Goal: Task Accomplishment & Management: Use online tool/utility

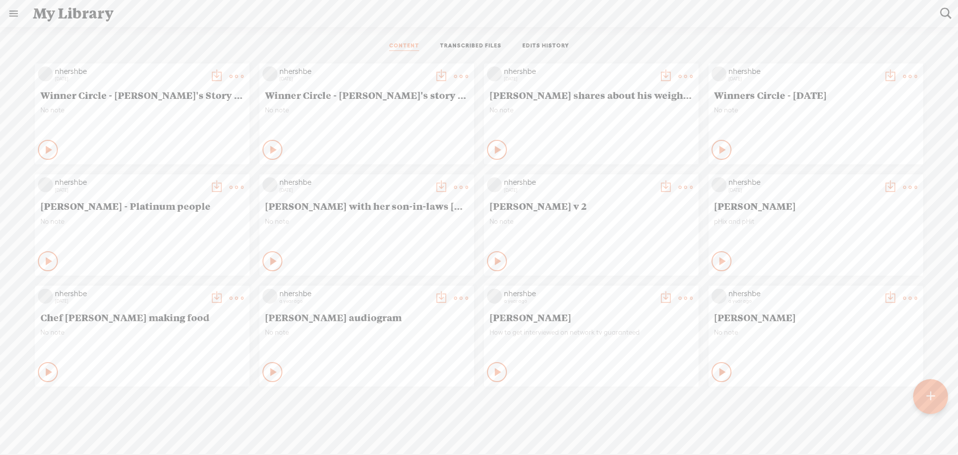
click at [210, 73] on t at bounding box center [217, 76] width 14 height 14
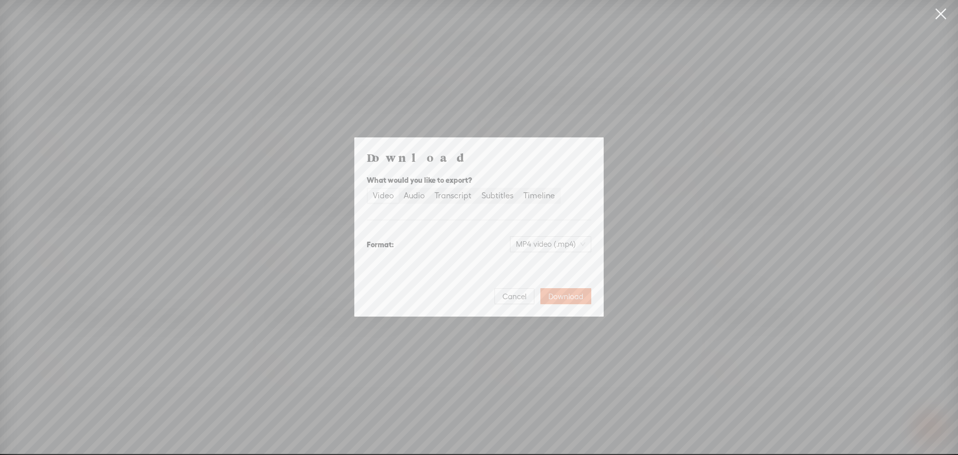
click at [379, 193] on div "Video" at bounding box center [383, 196] width 21 height 14
click at [368, 189] on input "Video" at bounding box center [368, 189] width 0 height 0
click at [566, 299] on span "Download" at bounding box center [565, 296] width 35 height 10
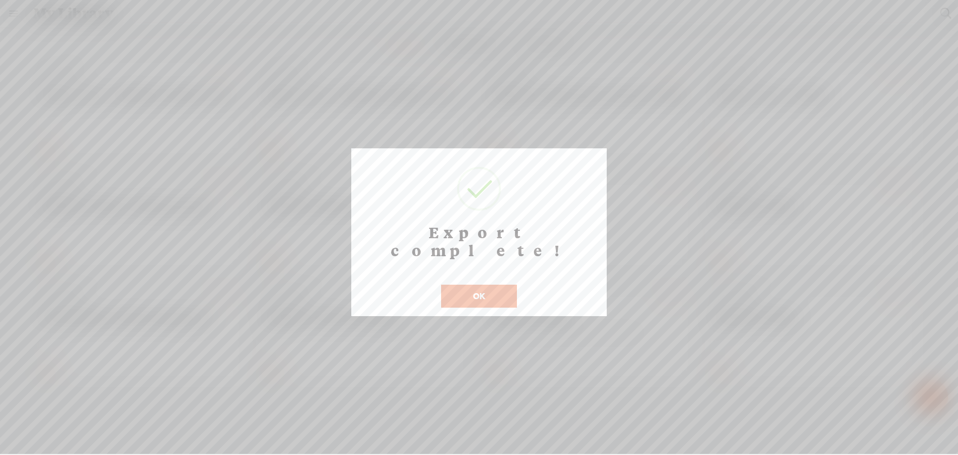
click at [488, 284] on button "OK" at bounding box center [479, 295] width 76 height 23
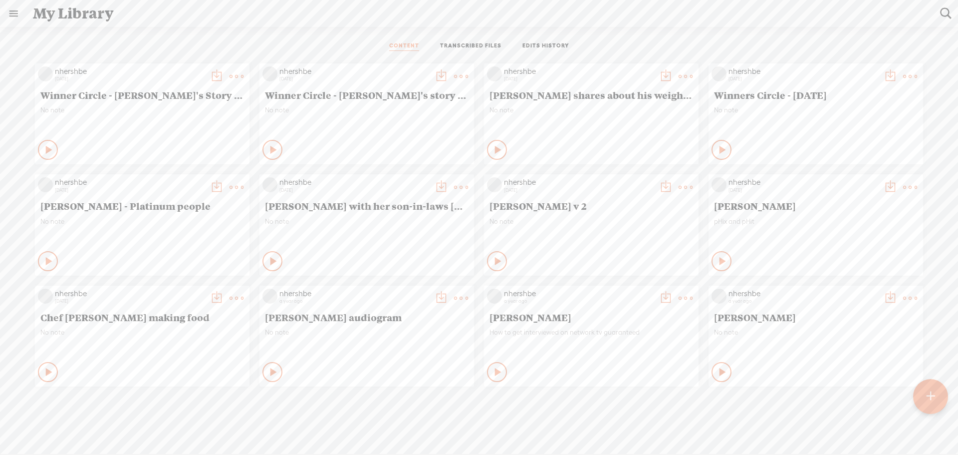
click at [231, 79] on t at bounding box center [237, 76] width 14 height 14
click at [165, 110] on link "Edit" at bounding box center [186, 109] width 100 height 23
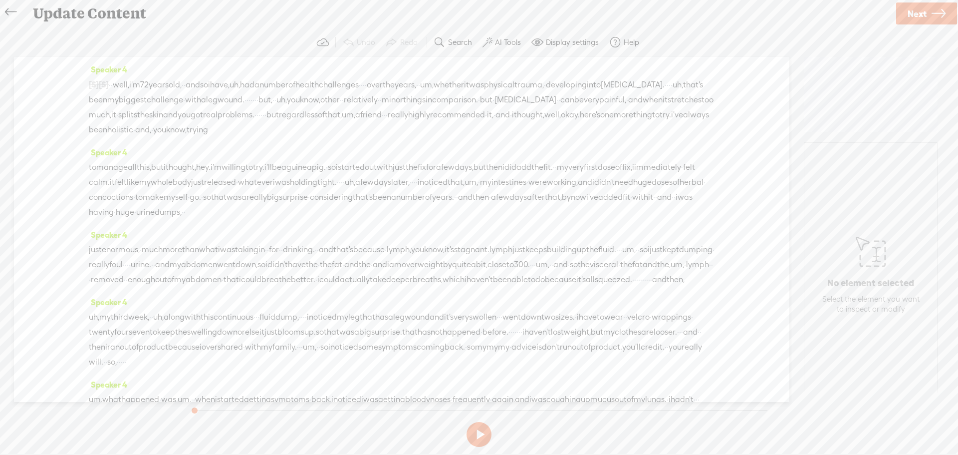
click at [213, 137] on div "[S] · · · we've got, uh, some amazing · testimonials · that are gonna be on her…" at bounding box center [402, 107] width 626 height 60
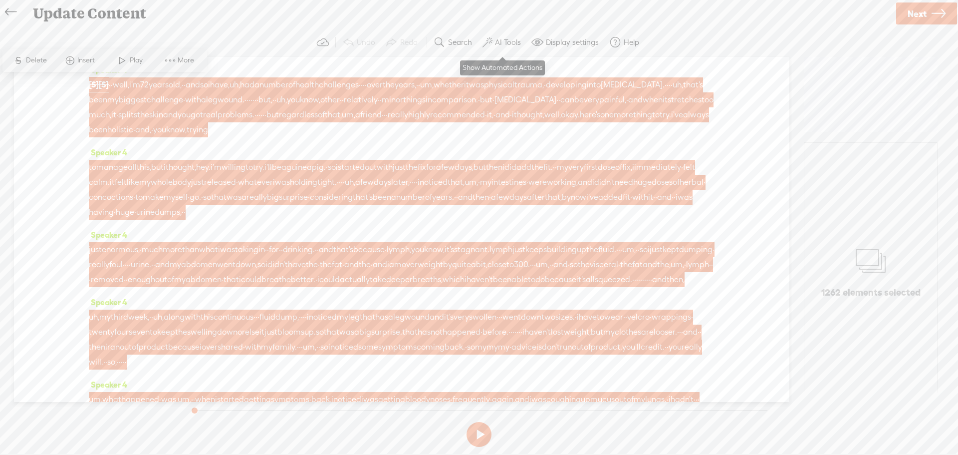
drag, startPoint x: 502, startPoint y: 41, endPoint x: 495, endPoint y: 41, distance: 7.0
click at [500, 41] on label "AI Tools" at bounding box center [508, 42] width 26 height 10
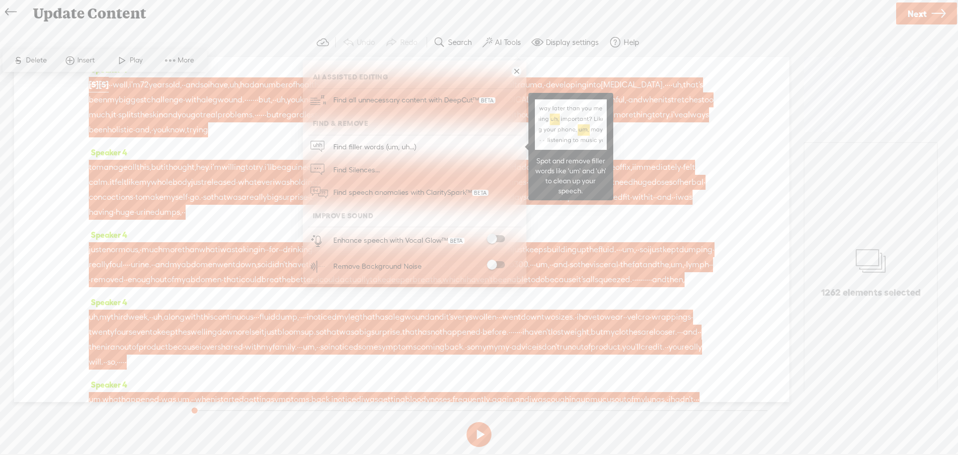
click at [370, 146] on span "Find filler words (um, uh...)" at bounding box center [375, 146] width 90 height 22
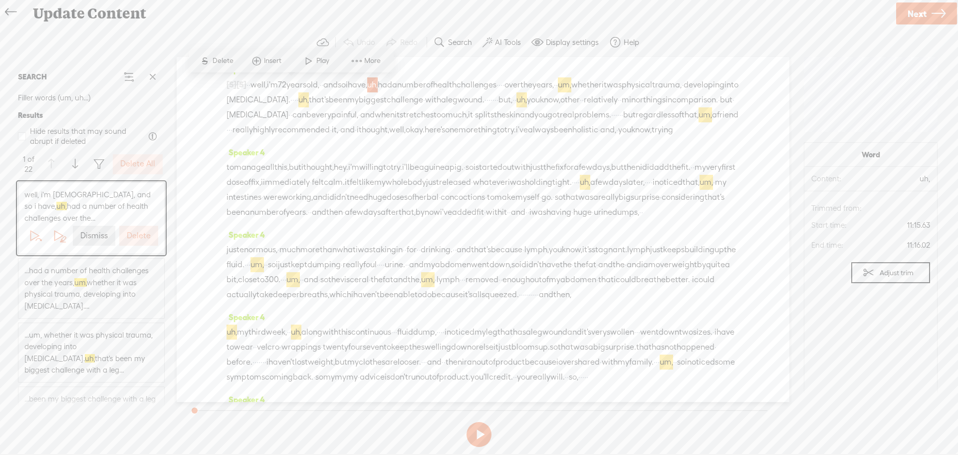
click at [146, 160] on label "Delete All" at bounding box center [137, 164] width 35 height 10
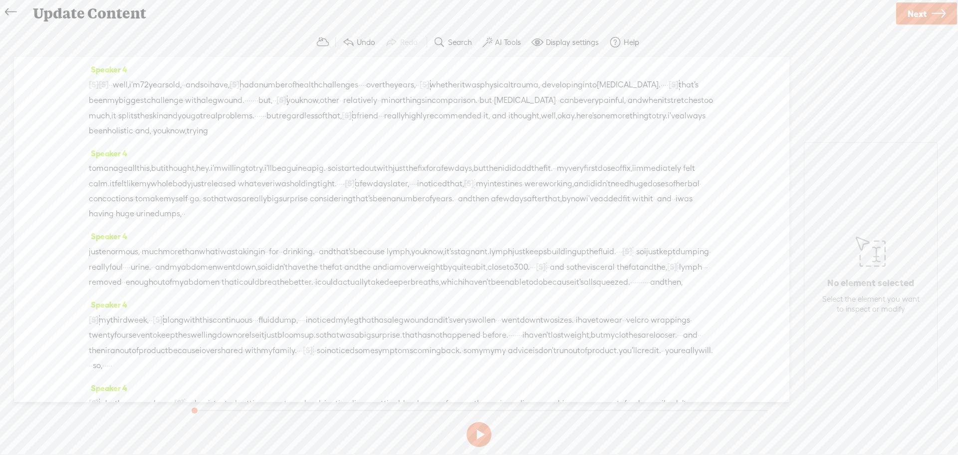
click at [129, 84] on span "well," at bounding box center [121, 84] width 16 height 15
click at [472, 434] on button at bounding box center [478, 434] width 25 height 25
click at [917, 9] on span "Next" at bounding box center [917, 13] width 19 height 25
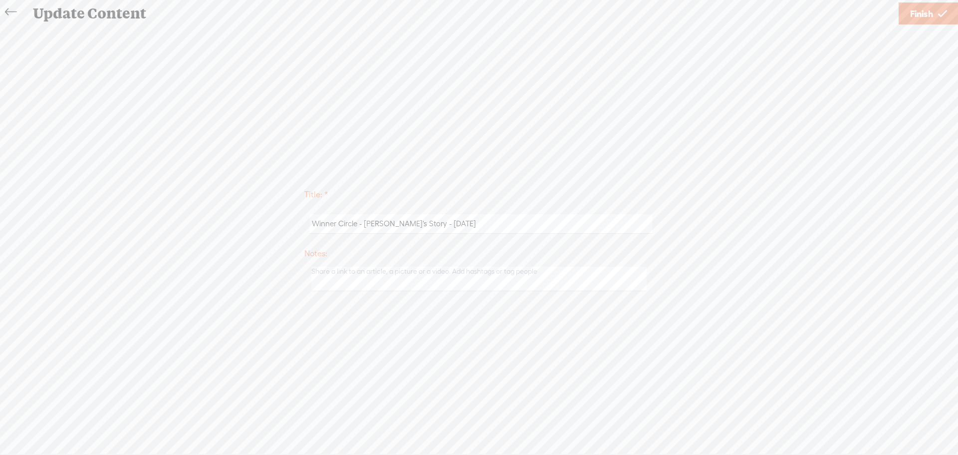
click at [915, 12] on span "Finish" at bounding box center [921, 13] width 23 height 25
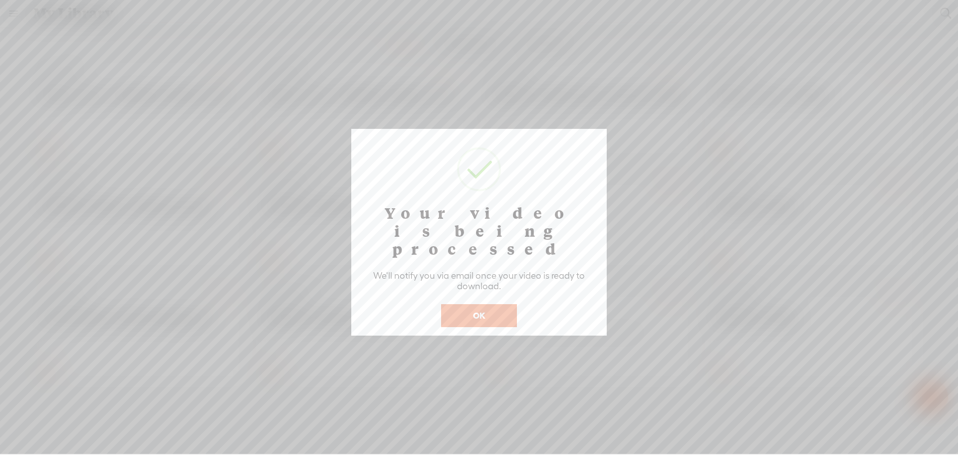
click at [485, 304] on button "OK" at bounding box center [479, 315] width 76 height 23
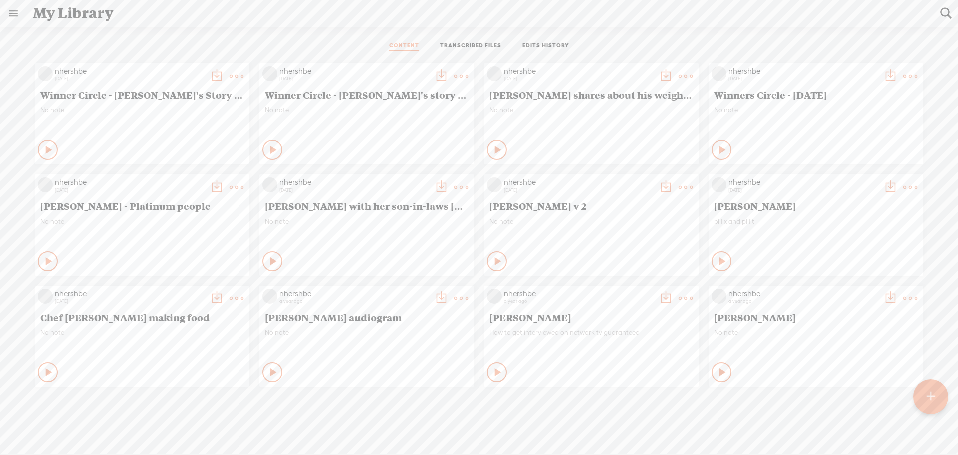
click at [44, 150] on icon at bounding box center [49, 150] width 10 height 10
click at [43, 145] on icon at bounding box center [48, 150] width 10 height 10
click at [232, 76] on t at bounding box center [237, 76] width 14 height 14
click at [211, 73] on t at bounding box center [217, 76] width 14 height 14
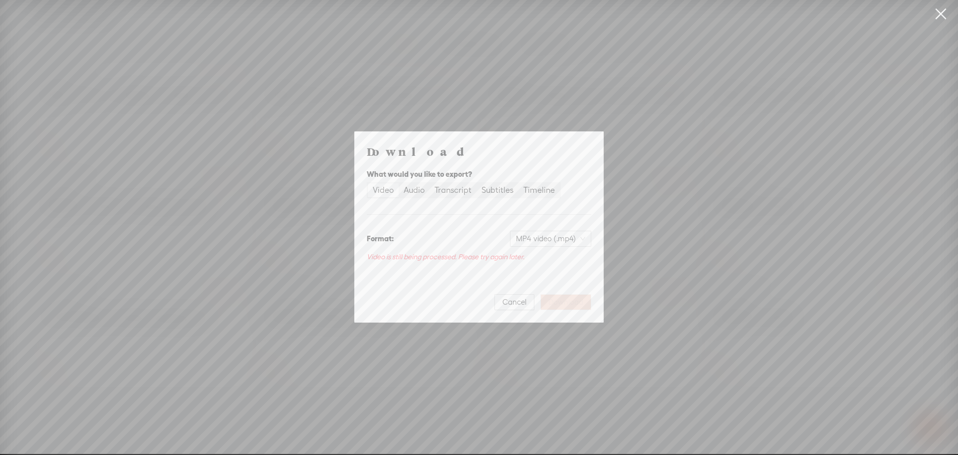
click at [412, 182] on div "Video Audio Transcript Subtitles Timeline" at bounding box center [464, 190] width 194 height 16
click at [417, 193] on div "Audio" at bounding box center [414, 190] width 21 height 14
click at [399, 183] on input "Audio" at bounding box center [399, 183] width 0 height 0
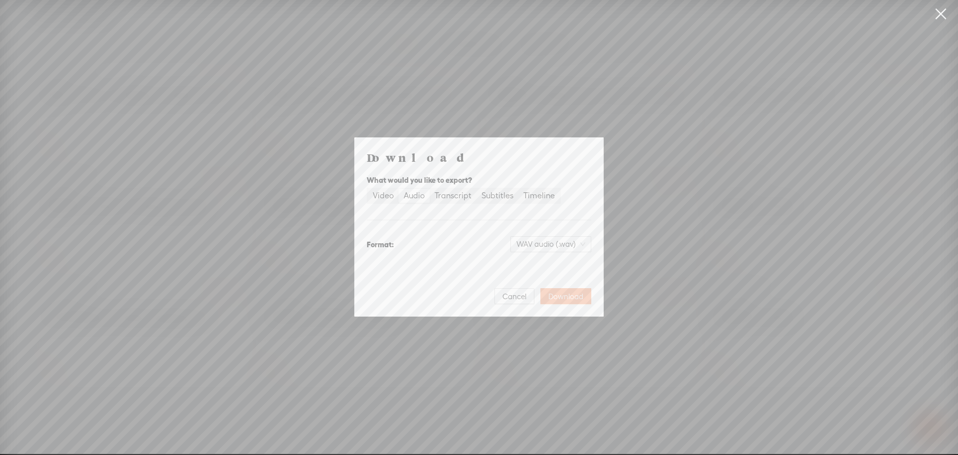
click at [575, 293] on span "Download" at bounding box center [565, 296] width 35 height 10
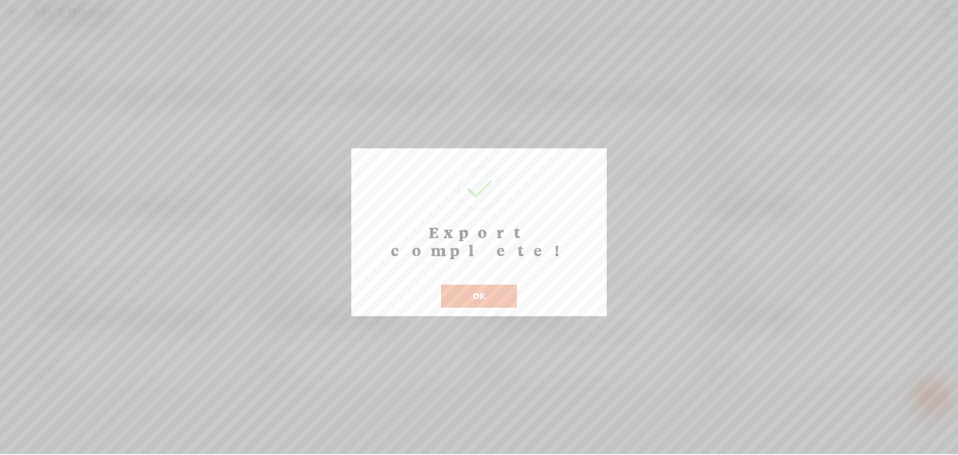
click at [462, 284] on button "OK" at bounding box center [479, 295] width 76 height 23
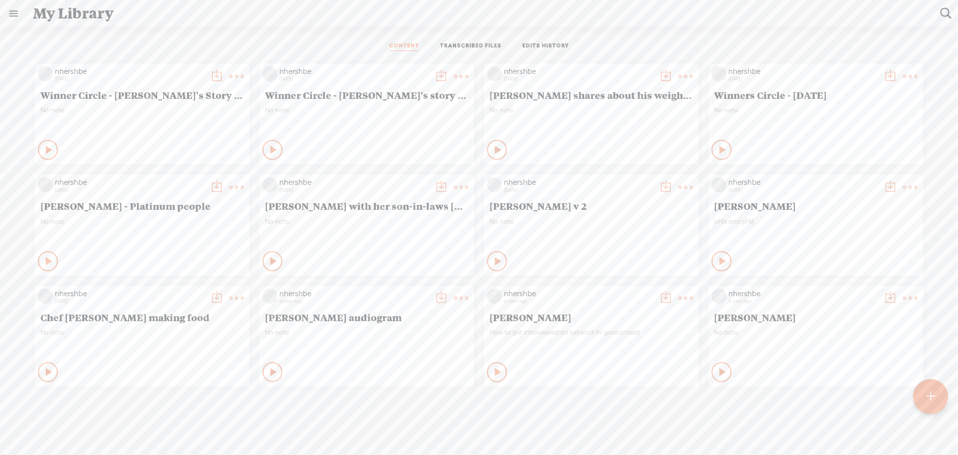
click at [454, 76] on t at bounding box center [461, 76] width 14 height 14
click at [390, 108] on link "Edit" at bounding box center [410, 109] width 100 height 23
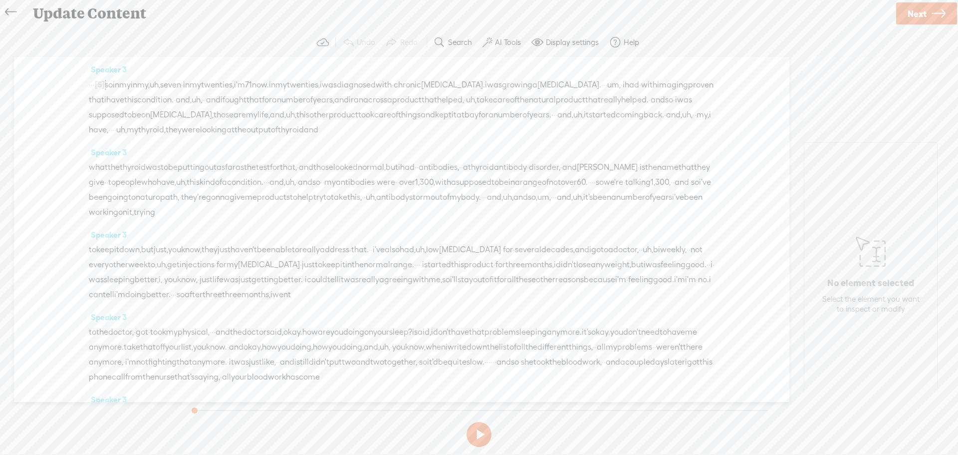
click at [132, 114] on span "to" at bounding box center [127, 114] width 7 height 15
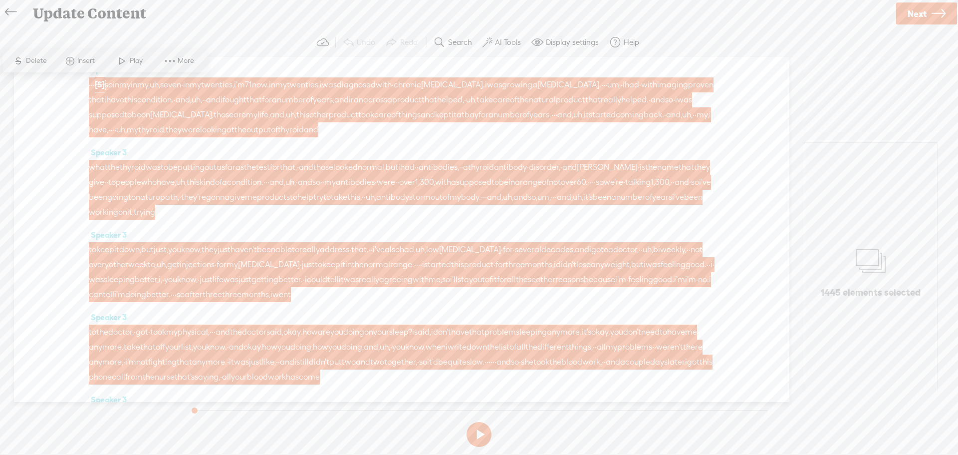
click at [509, 40] on label "AI Tools" at bounding box center [508, 42] width 26 height 10
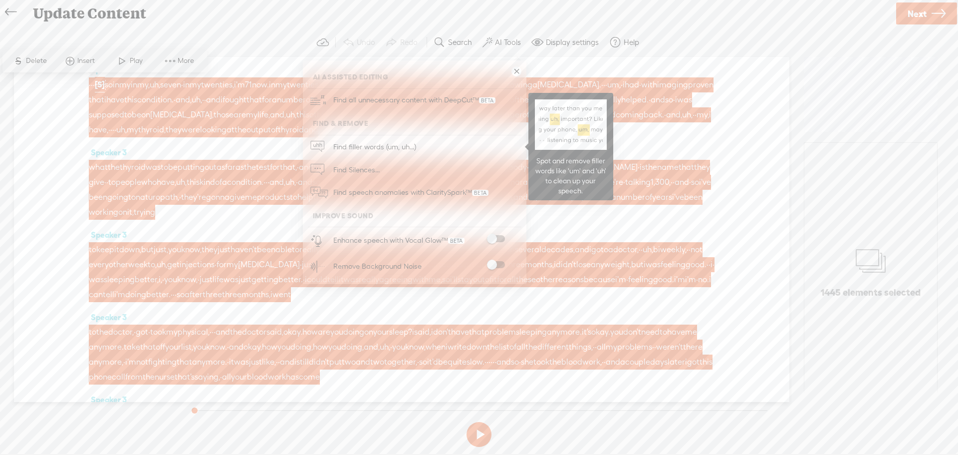
click at [356, 143] on span "Find filler words (um, uh...)" at bounding box center [375, 146] width 90 height 22
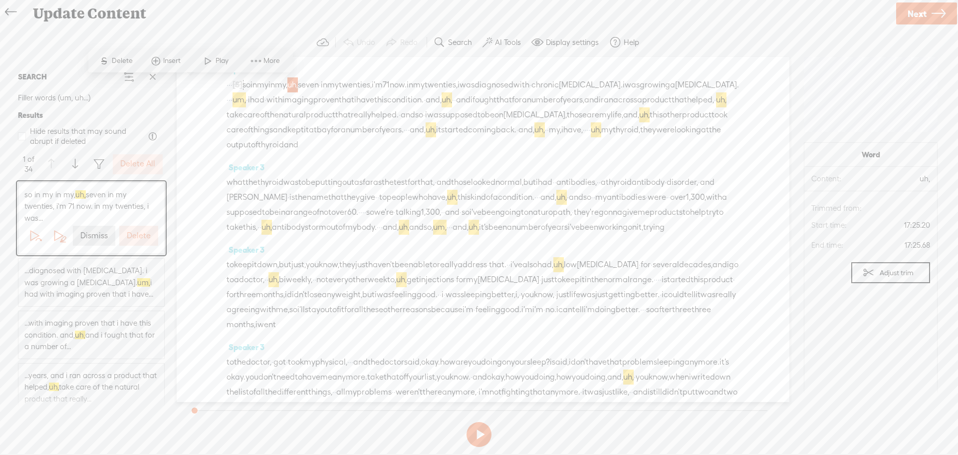
click at [146, 163] on label "Delete All" at bounding box center [137, 164] width 35 height 10
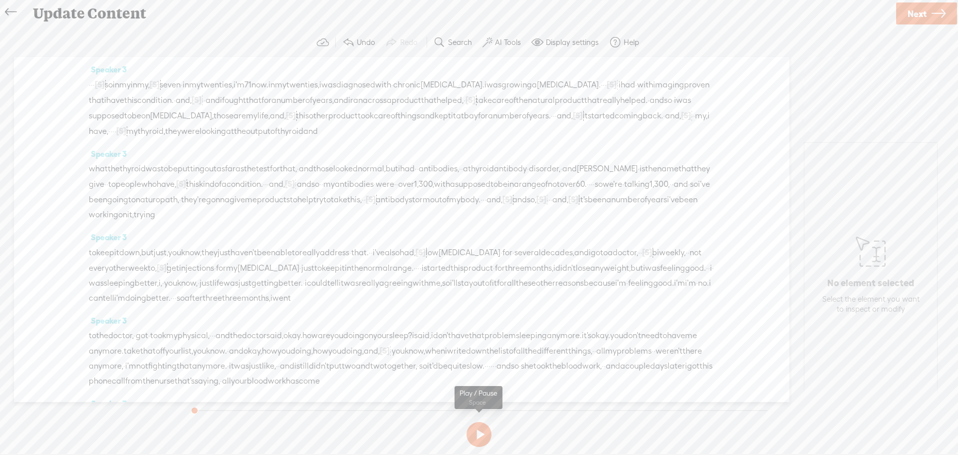
click at [486, 434] on button at bounding box center [478, 434] width 25 height 25
click at [925, 10] on span "Next" at bounding box center [917, 13] width 19 height 25
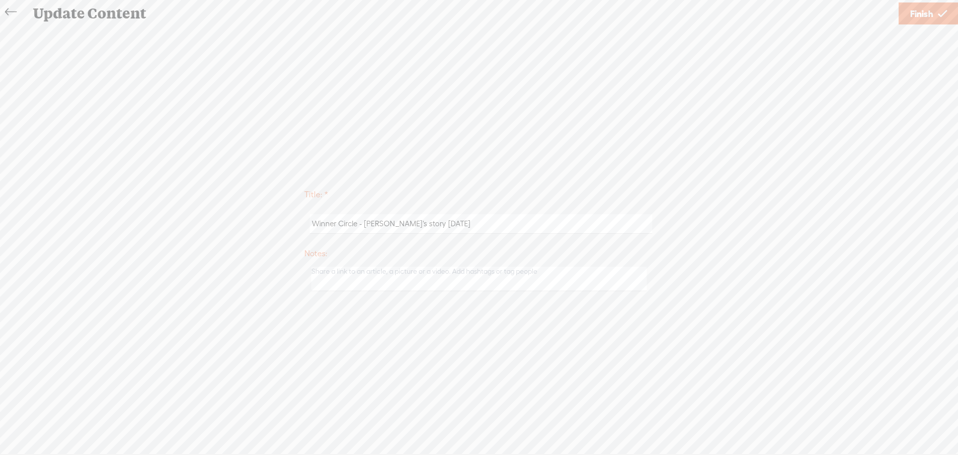
click at [925, 10] on span "Finish" at bounding box center [921, 13] width 23 height 25
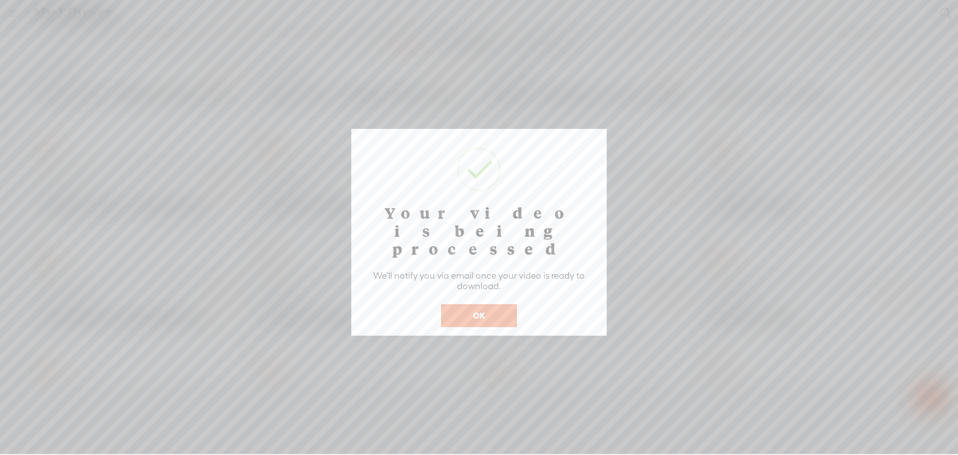
click at [472, 304] on button "OK" at bounding box center [479, 315] width 76 height 23
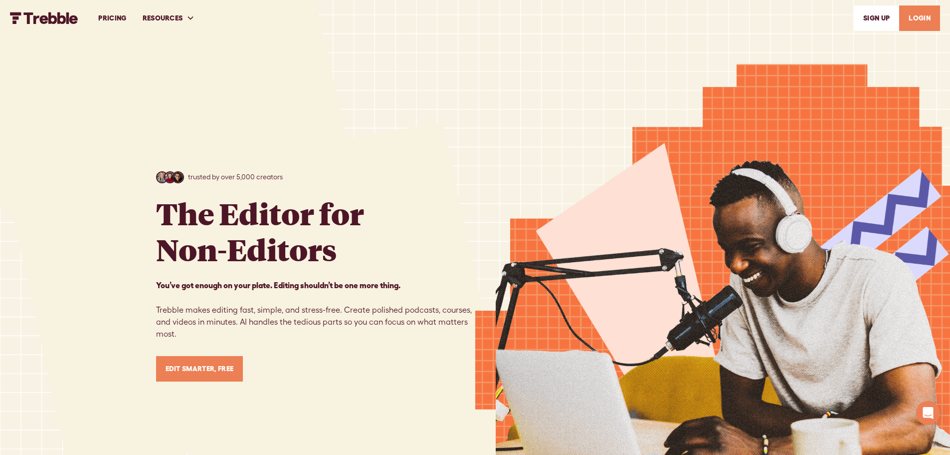
click at [924, 20] on link "LOGIN" at bounding box center [920, 17] width 41 height 25
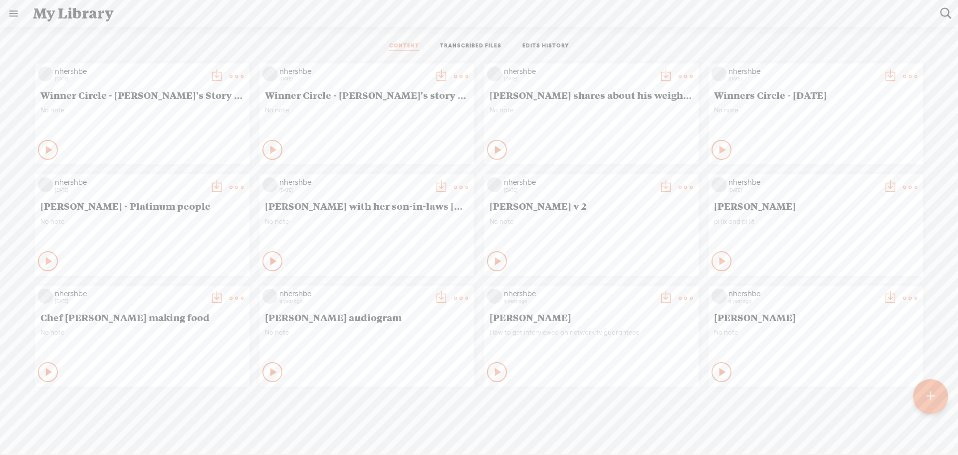
click at [262, 147] on div "Play Content" at bounding box center [272, 150] width 20 height 20
click at [262, 147] on div "Stop Content" at bounding box center [272, 150] width 20 height 20
click at [269, 149] on icon at bounding box center [274, 150] width 10 height 10
click at [268, 149] on icon at bounding box center [273, 150] width 10 height 10
click at [454, 73] on t at bounding box center [461, 76] width 14 height 14
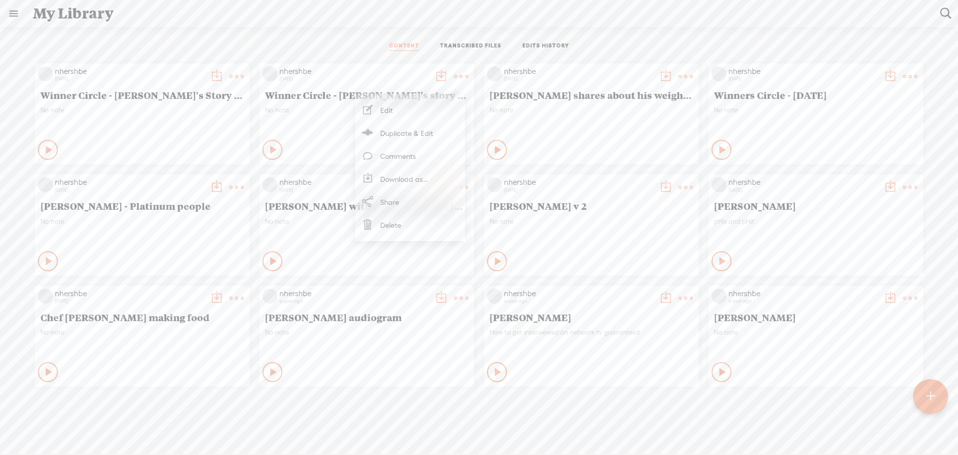
click at [435, 74] on t at bounding box center [441, 76] width 14 height 14
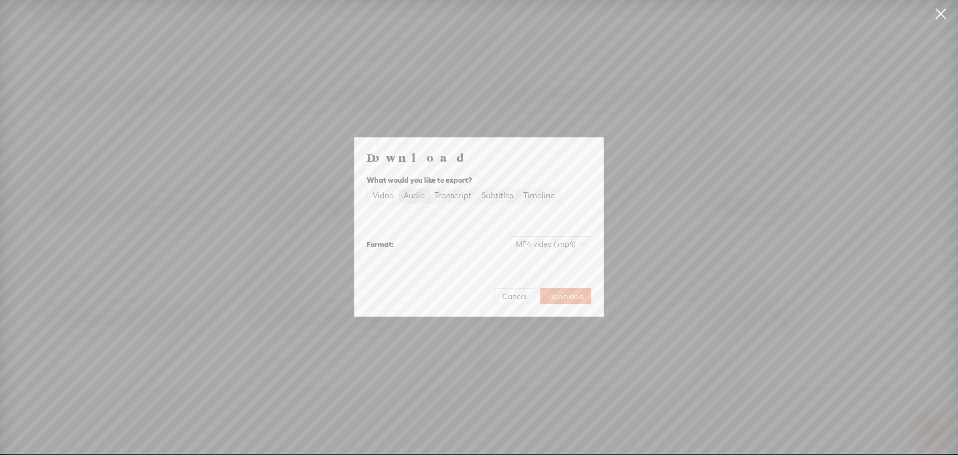
click at [414, 194] on div "Audio" at bounding box center [414, 196] width 21 height 14
click at [399, 189] on input "Audio" at bounding box center [399, 189] width 0 height 0
click at [561, 298] on span "Download" at bounding box center [565, 296] width 35 height 10
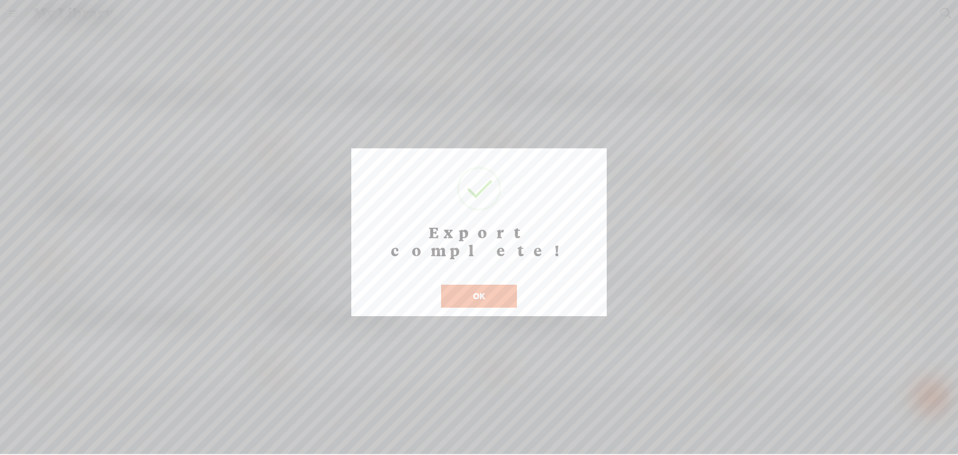
click at [465, 284] on button "OK" at bounding box center [479, 295] width 76 height 23
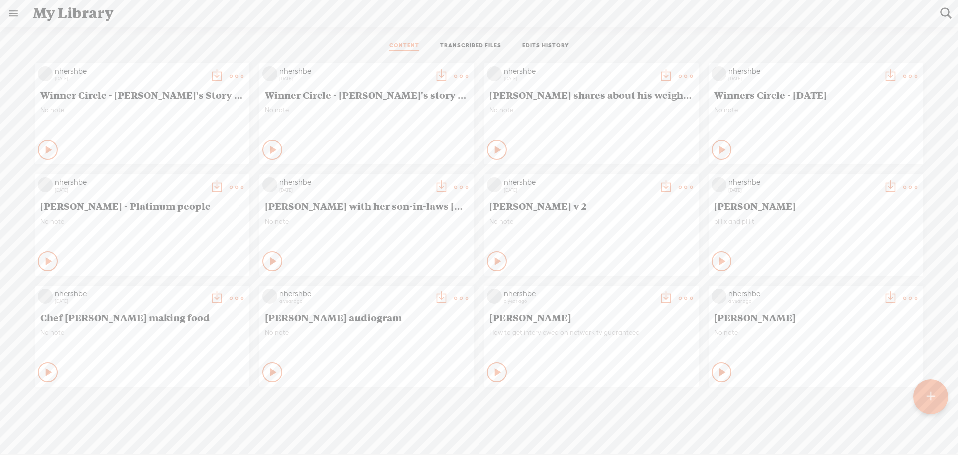
click at [493, 145] on icon at bounding box center [498, 150] width 10 height 10
click at [493, 145] on icon at bounding box center [497, 150] width 10 height 10
click at [661, 70] on t at bounding box center [666, 76] width 14 height 14
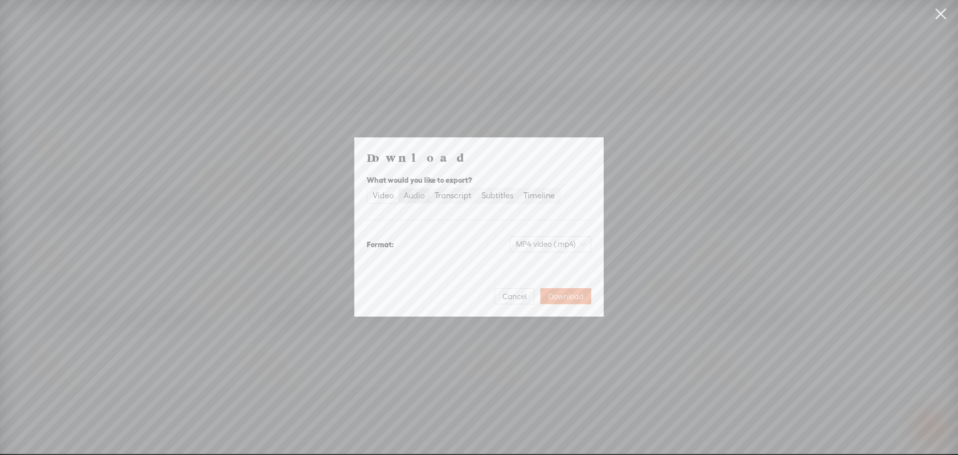
drag, startPoint x: 417, startPoint y: 191, endPoint x: 423, endPoint y: 203, distance: 12.7
click at [417, 192] on div "Audio" at bounding box center [414, 196] width 21 height 14
click at [399, 189] on input "Audio" at bounding box center [399, 189] width 0 height 0
click at [562, 296] on span "Download" at bounding box center [565, 296] width 35 height 10
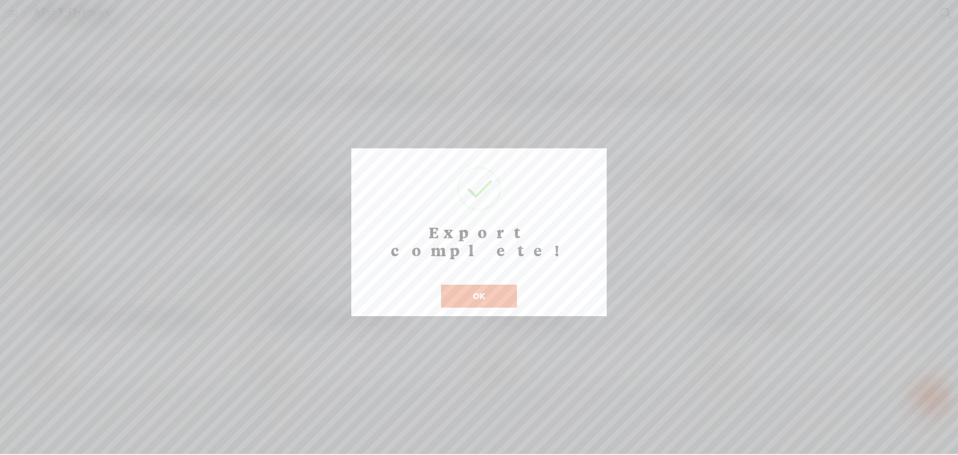
click at [480, 284] on button "OK" at bounding box center [479, 295] width 76 height 23
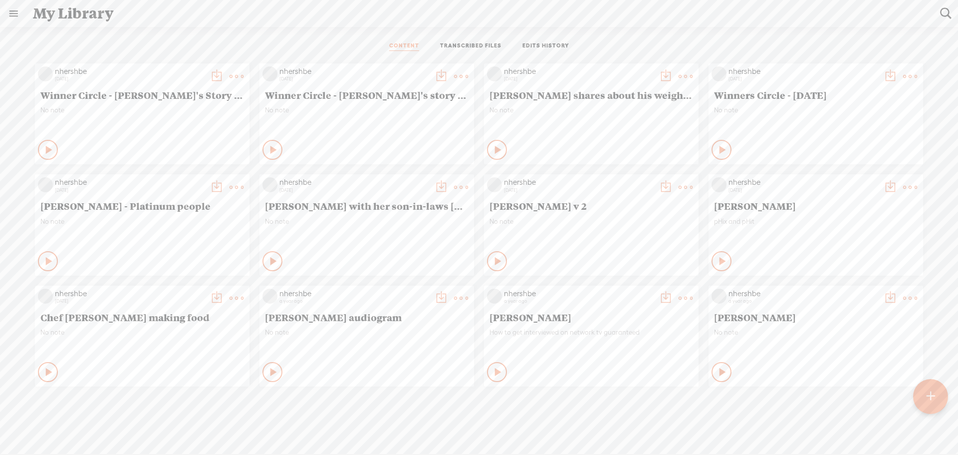
click at [434, 72] on t at bounding box center [441, 76] width 14 height 14
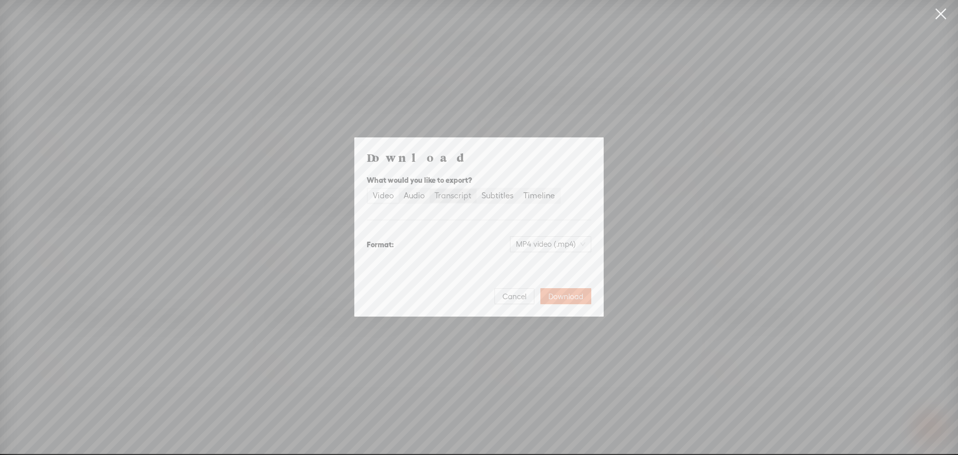
click at [450, 194] on div "Transcript" at bounding box center [453, 196] width 37 height 14
click at [430, 189] on input "Transcript" at bounding box center [430, 189] width 0 height 0
click at [557, 297] on span "Download" at bounding box center [565, 296] width 35 height 10
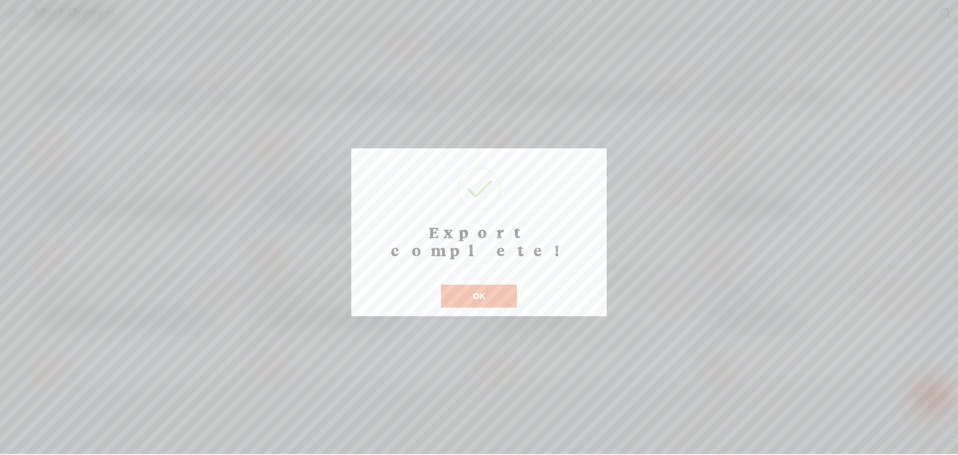
click at [474, 284] on button "OK" at bounding box center [479, 295] width 76 height 23
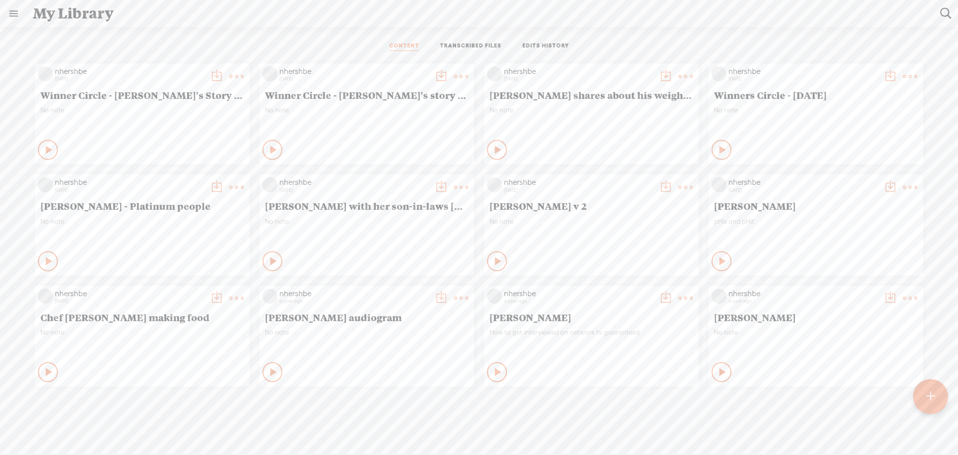
click at [210, 78] on t at bounding box center [217, 76] width 14 height 14
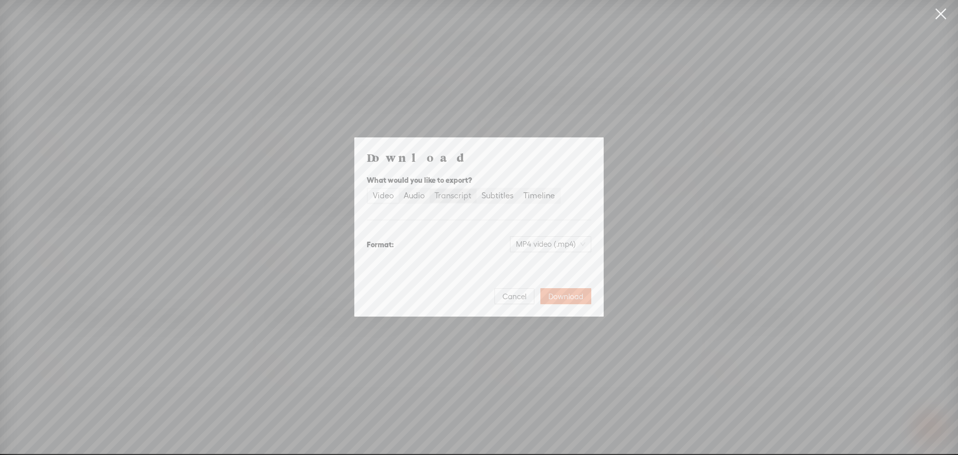
click at [451, 196] on div "Transcript" at bounding box center [453, 196] width 37 height 14
click at [430, 189] on input "Transcript" at bounding box center [430, 189] width 0 height 0
click at [561, 295] on span "Download" at bounding box center [565, 296] width 35 height 10
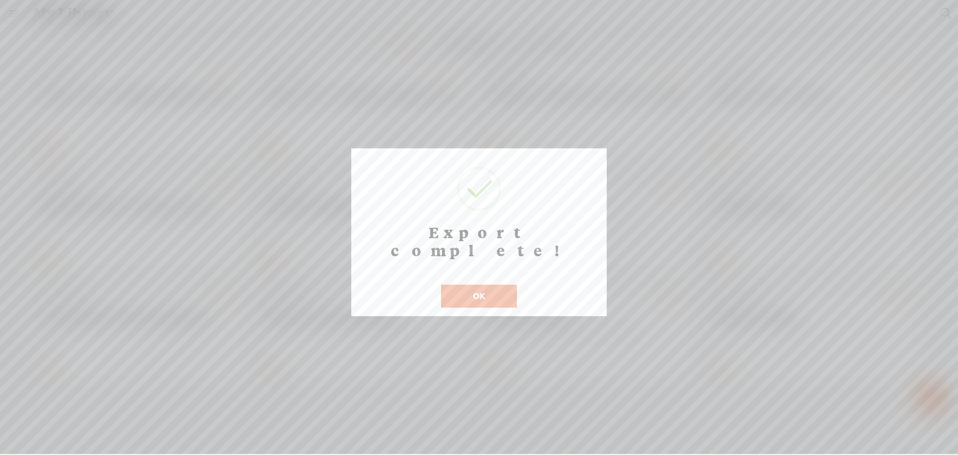
drag, startPoint x: 465, startPoint y: 279, endPoint x: 471, endPoint y: 265, distance: 15.0
click at [465, 284] on button "OK" at bounding box center [479, 295] width 76 height 23
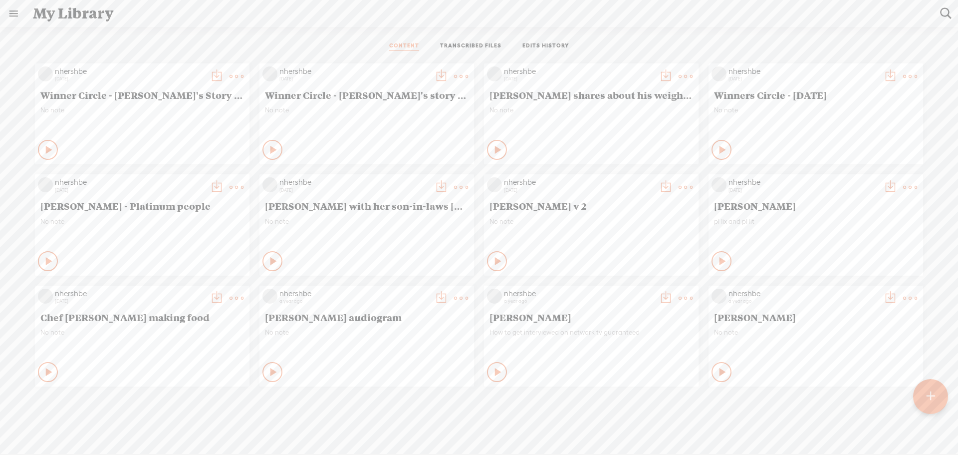
click at [930, 396] on t at bounding box center [930, 396] width 8 height 22
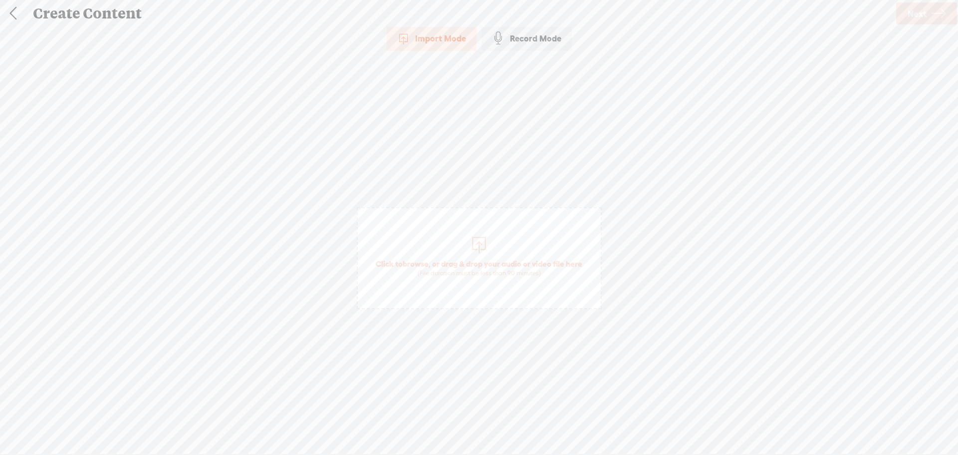
click at [474, 249] on div at bounding box center [479, 243] width 20 height 20
click at [13, 19] on link at bounding box center [12, 13] width 25 height 26
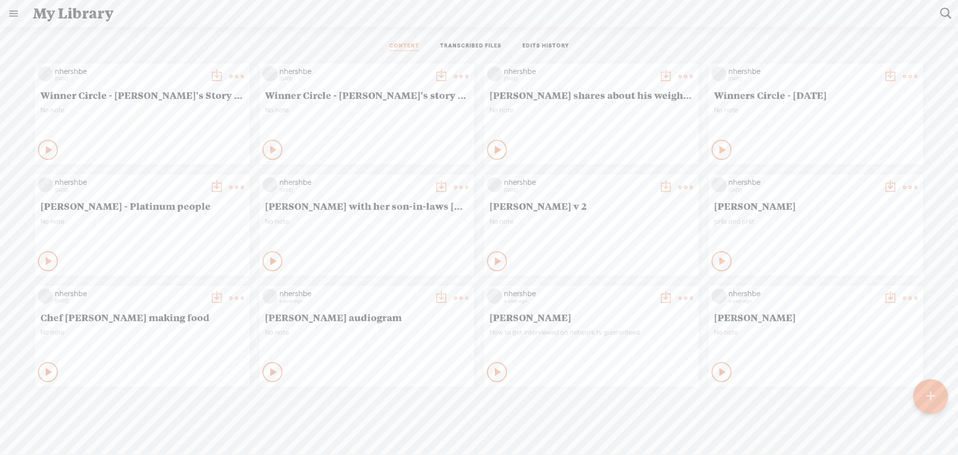
click at [934, 395] on t at bounding box center [930, 396] width 8 height 22
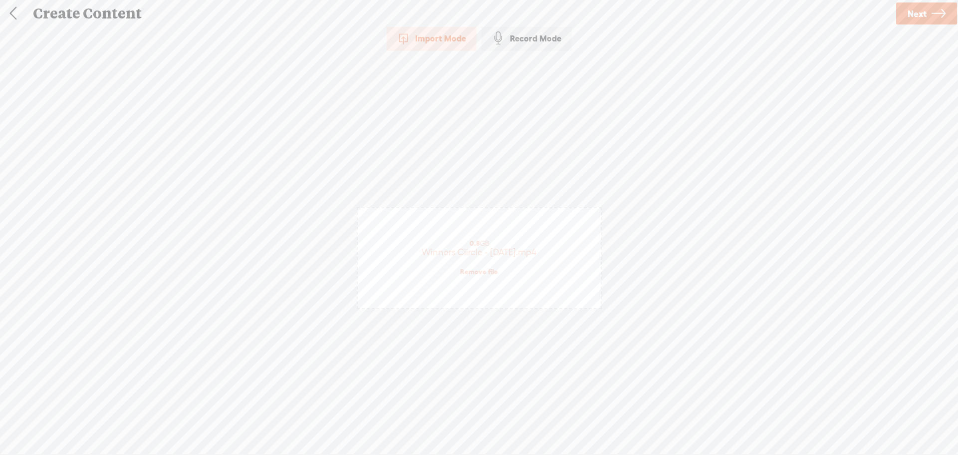
click at [929, 13] on link "Next" at bounding box center [926, 13] width 61 height 22
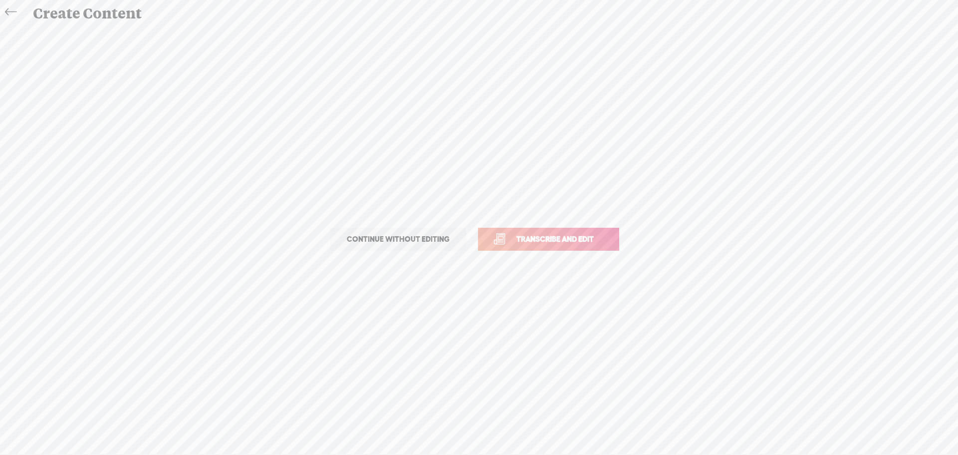
click at [546, 230] on link "Transcribe and edit" at bounding box center [548, 239] width 141 height 23
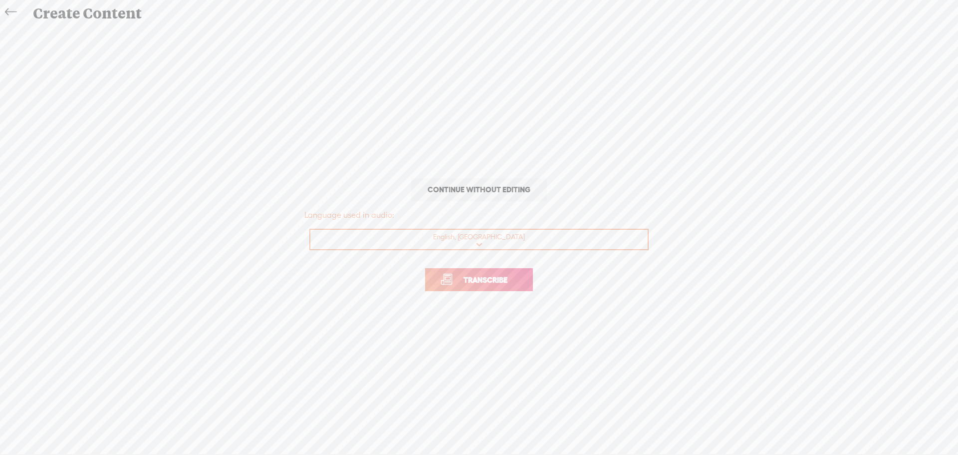
click at [499, 279] on span "Transcribe" at bounding box center [485, 279] width 65 height 11
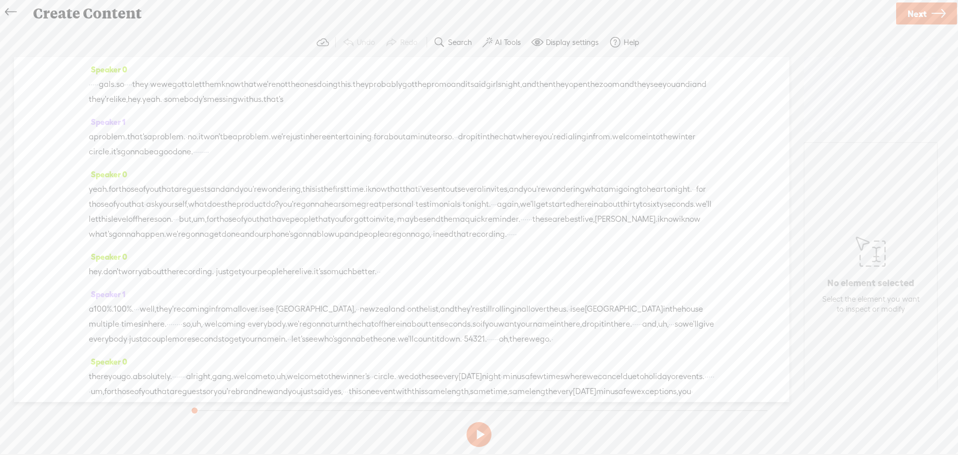
click at [414, 181] on div "Speaker 0 yeah. for those of you that are guests and and you're wondering, this…" at bounding box center [402, 208] width 626 height 82
click at [366, 195] on span "time." at bounding box center [356, 189] width 19 height 15
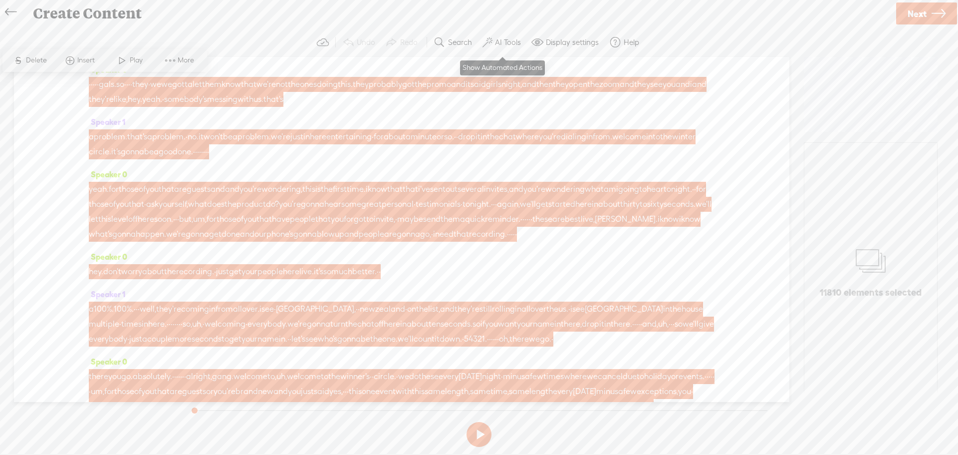
click at [508, 45] on label "AI Tools" at bounding box center [508, 42] width 26 height 10
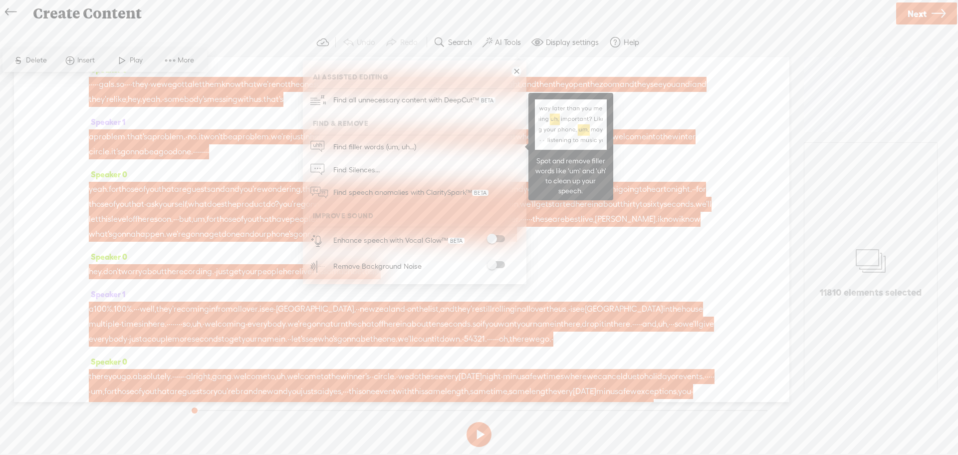
click at [369, 146] on span "Find filler words (um, uh...)" at bounding box center [375, 146] width 90 height 22
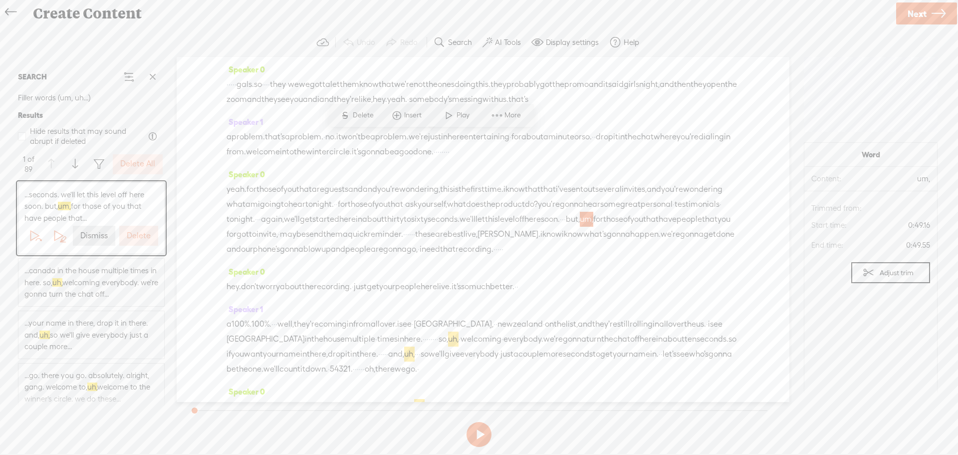
scroll to position [110, 0]
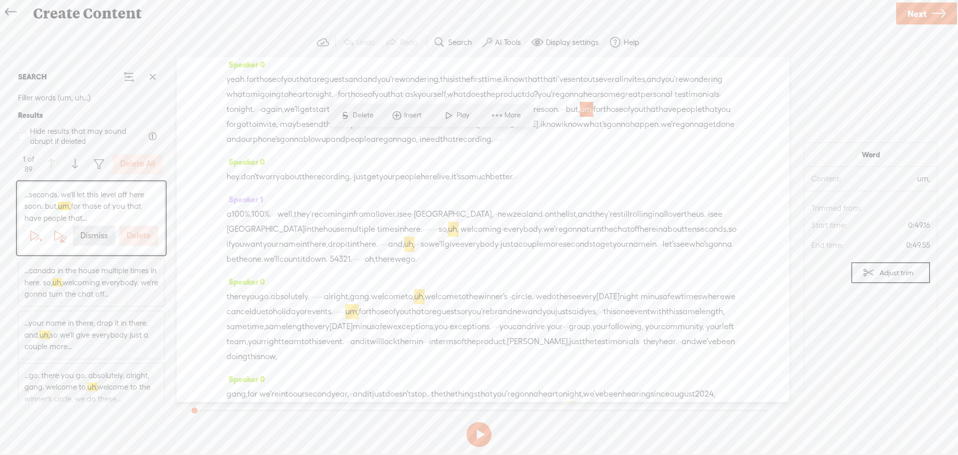
click at [134, 160] on label "Delete All" at bounding box center [137, 164] width 35 height 10
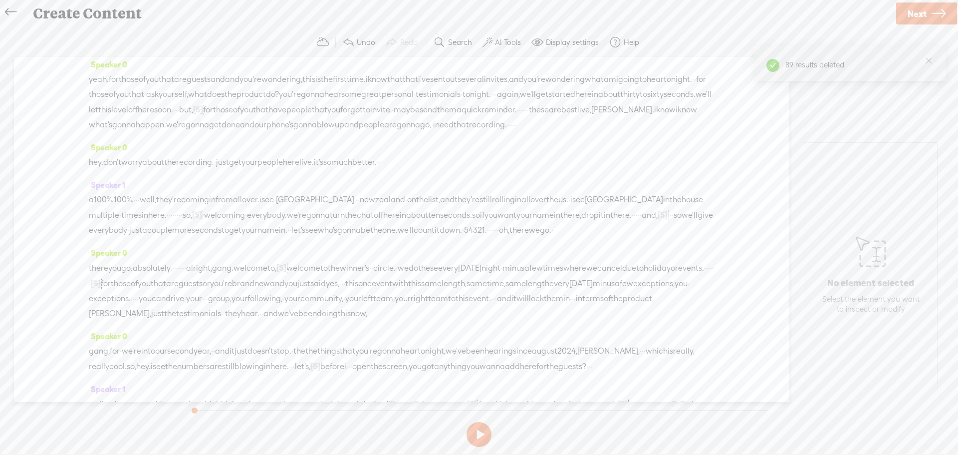
click at [932, 13] on icon at bounding box center [938, 13] width 14 height 25
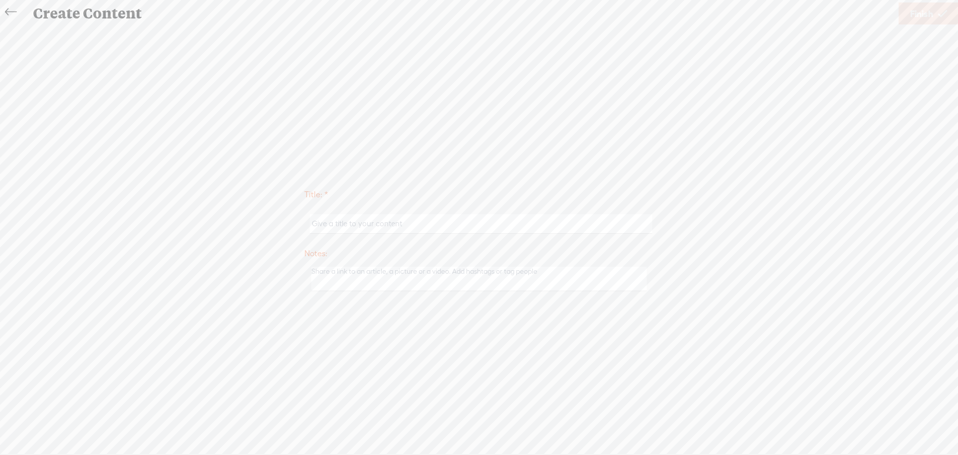
click at [364, 223] on input "text" at bounding box center [481, 223] width 342 height 19
type input "Winner Circle - September 14, 2025 - 4 women"
click at [925, 14] on span "Finish" at bounding box center [921, 13] width 23 height 25
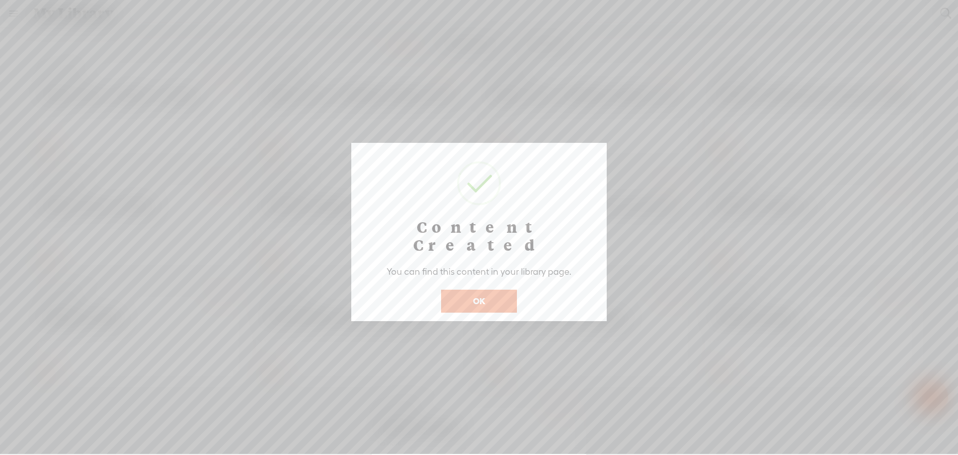
click at [484, 289] on button "OK" at bounding box center [479, 300] width 76 height 23
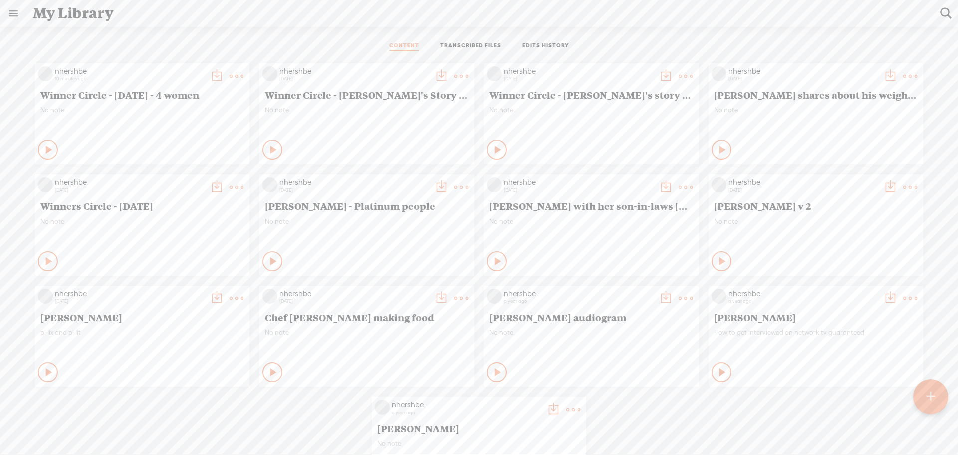
click at [227, 77] on icon at bounding box center [237, 76] width 20 height 20
click at [163, 110] on link "Edit" at bounding box center [182, 109] width 100 height 23
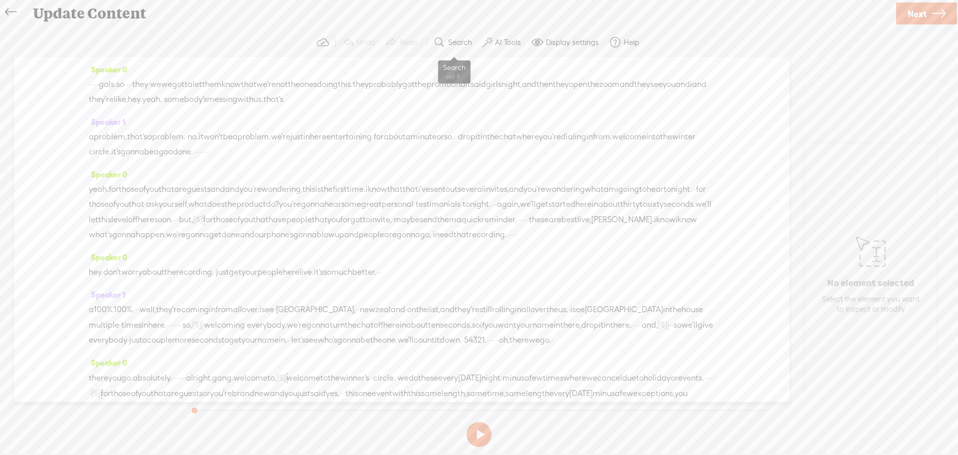
drag, startPoint x: 450, startPoint y: 38, endPoint x: 363, endPoint y: 80, distance: 95.7
click at [450, 38] on label "Search" at bounding box center [460, 42] width 24 height 10
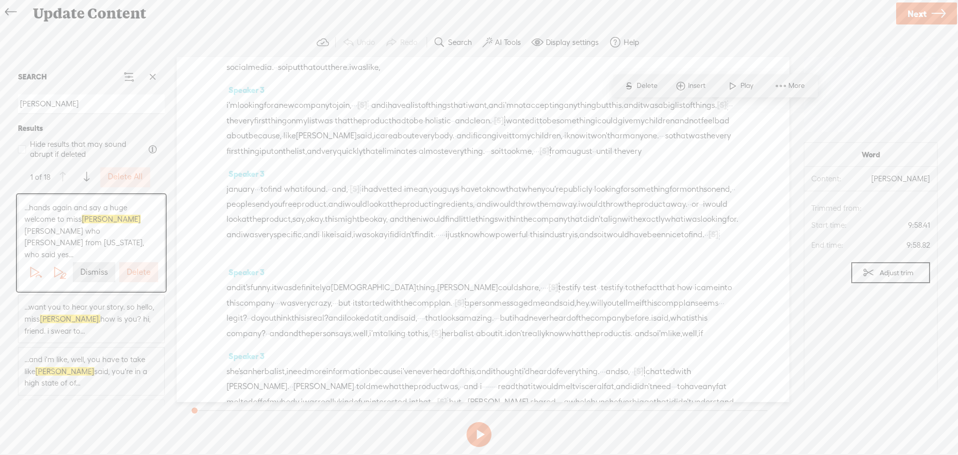
scroll to position [1801, 0]
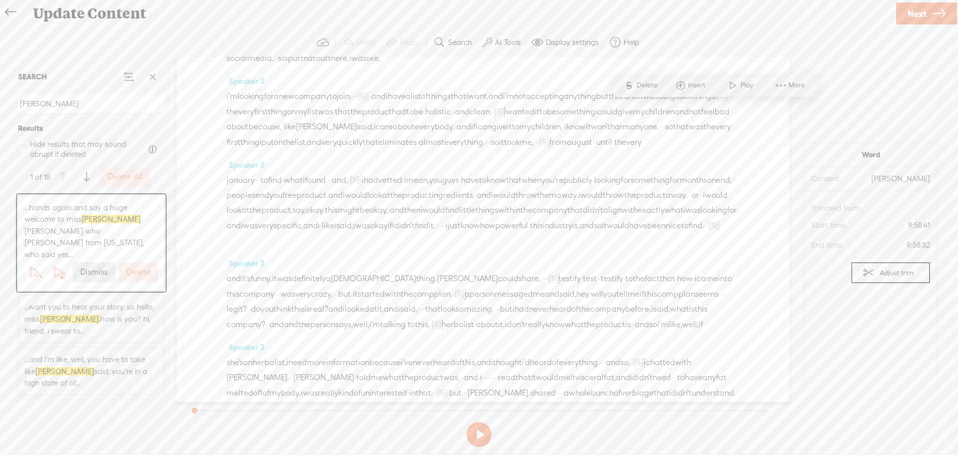
type input "danielle"
click at [502, 283] on div "S Delete Insert Play More" at bounding box center [507, 272] width 205 height 23
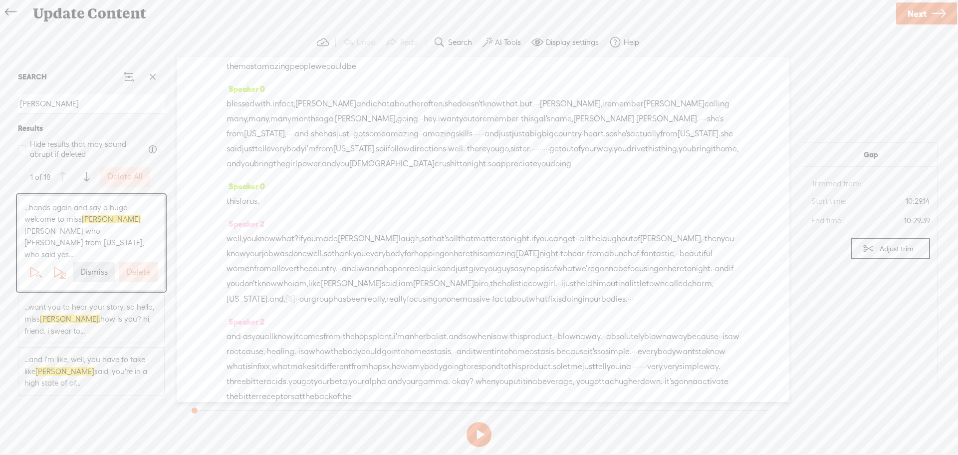
scroll to position [0, 0]
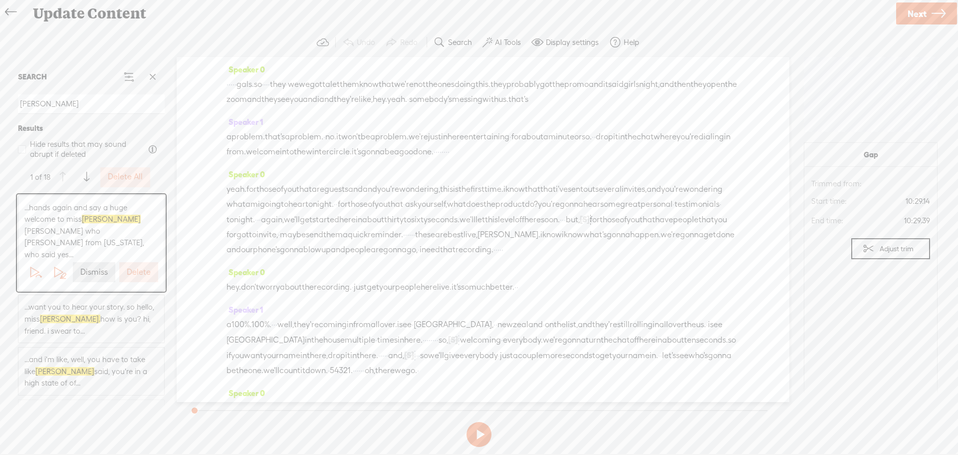
drag, startPoint x: 501, startPoint y: 282, endPoint x: 231, endPoint y: -17, distance: 403.1
click at [231, 0] on html "Hold on tight . . . nhershbe HOME MY CONTENT MY CHANNEL MY LIBRARY MY JOURNEYS …" at bounding box center [479, 227] width 958 height 454
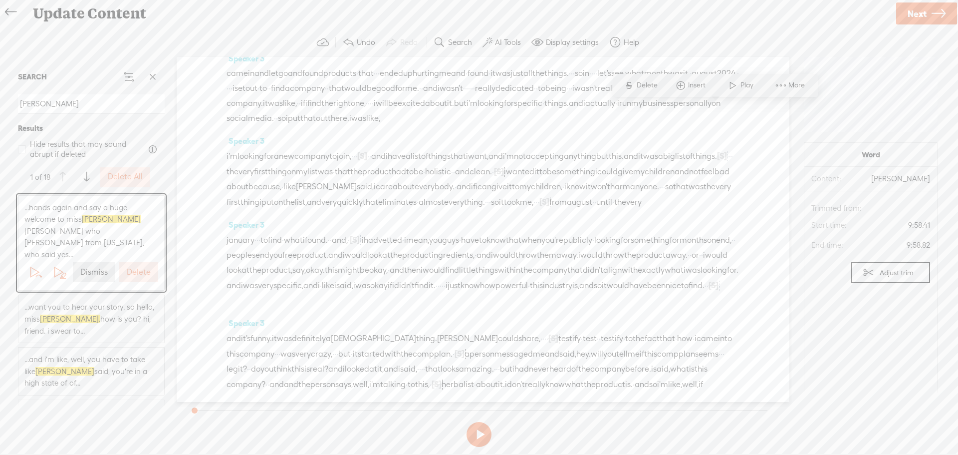
click at [89, 267] on label "Dismiss" at bounding box center [93, 272] width 27 height 10
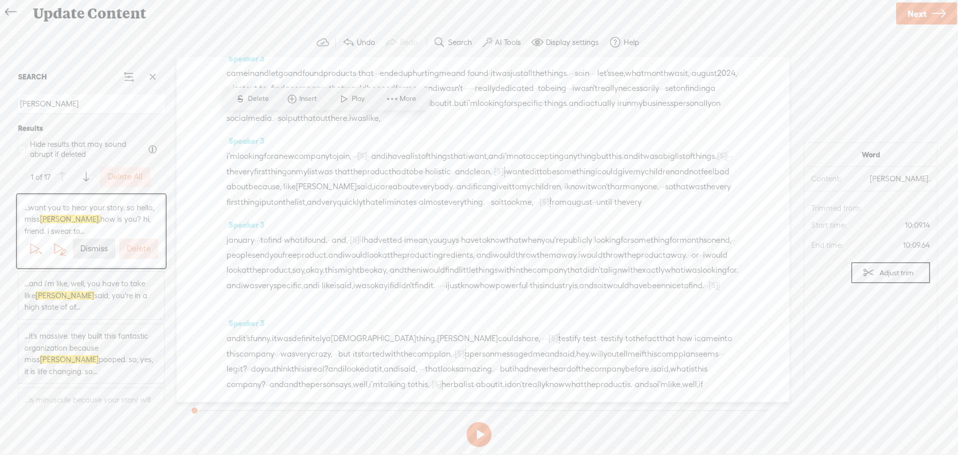
scroll to position [1831, 0]
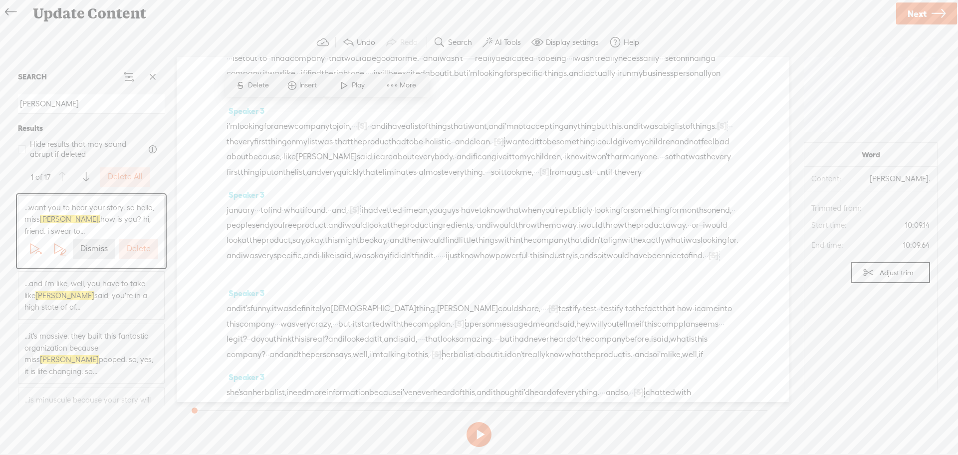
click at [258, 85] on span "Delete" at bounding box center [259, 85] width 23 height 10
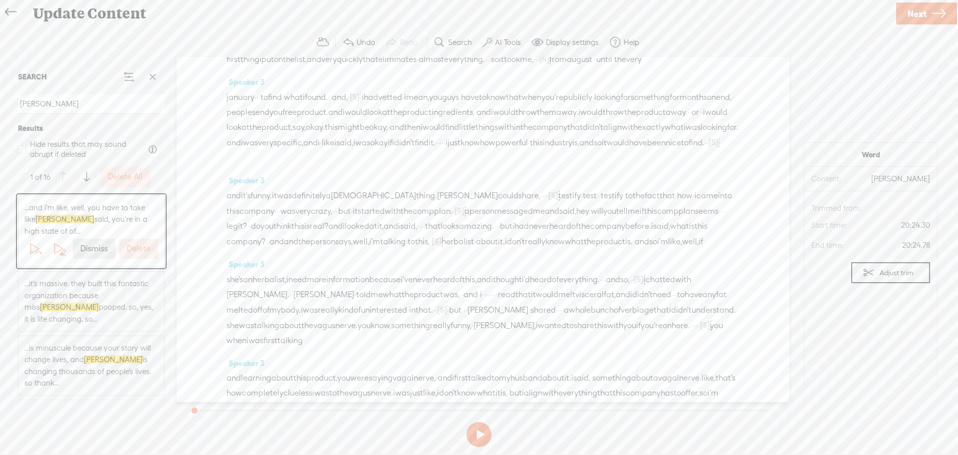
scroll to position [1908, 0]
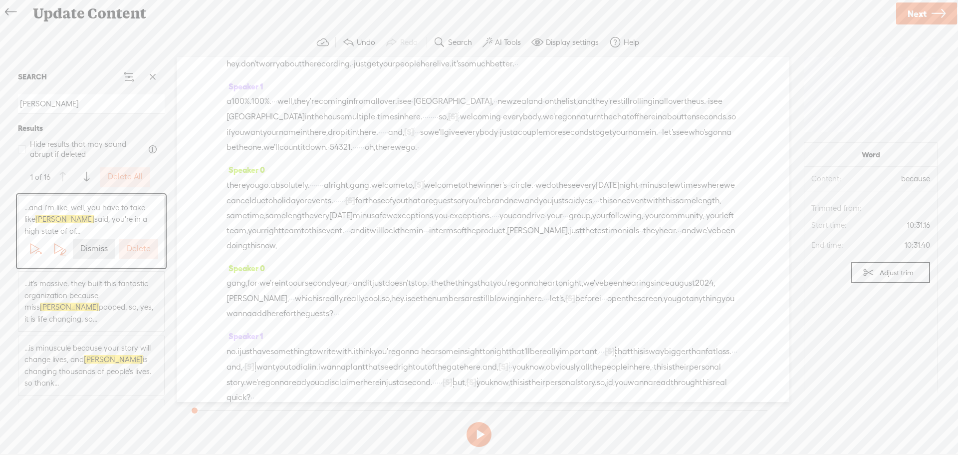
scroll to position [0, 0]
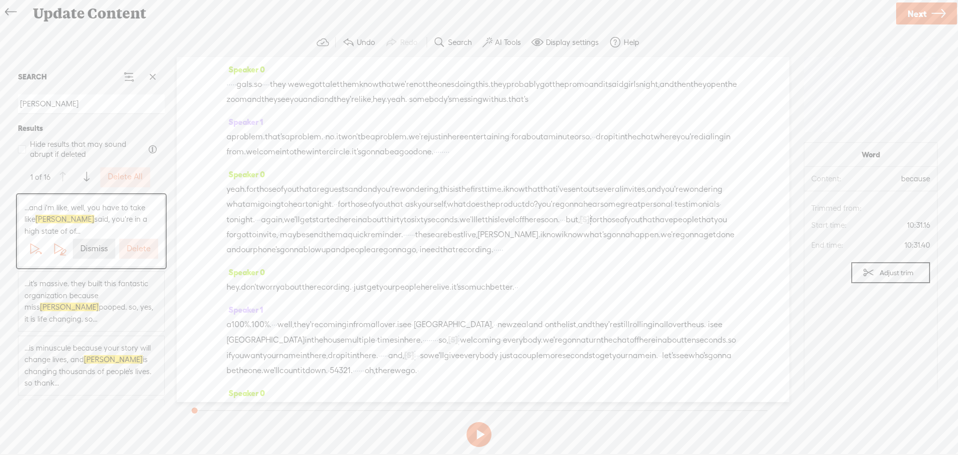
drag, startPoint x: 510, startPoint y: 176, endPoint x: 221, endPoint y: 86, distance: 303.6
click at [221, 86] on div "Speaker 0 · · · · · gals. so · · · · they · we we gotta let them know that we'r…" at bounding box center [483, 229] width 613 height 345
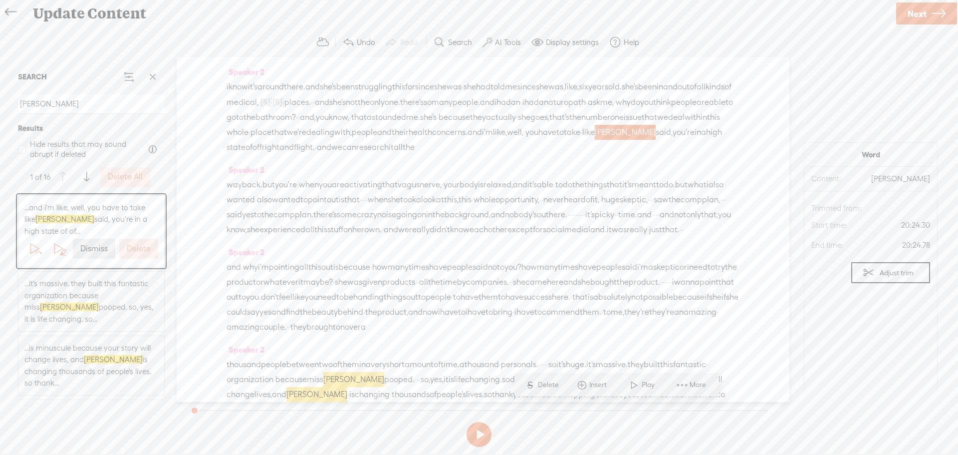
scroll to position [1415, 0]
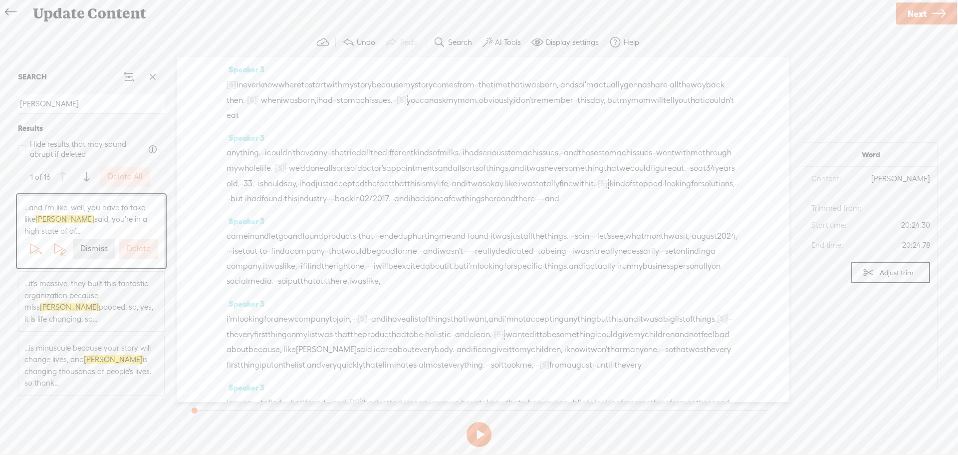
scroll to position [368, 0]
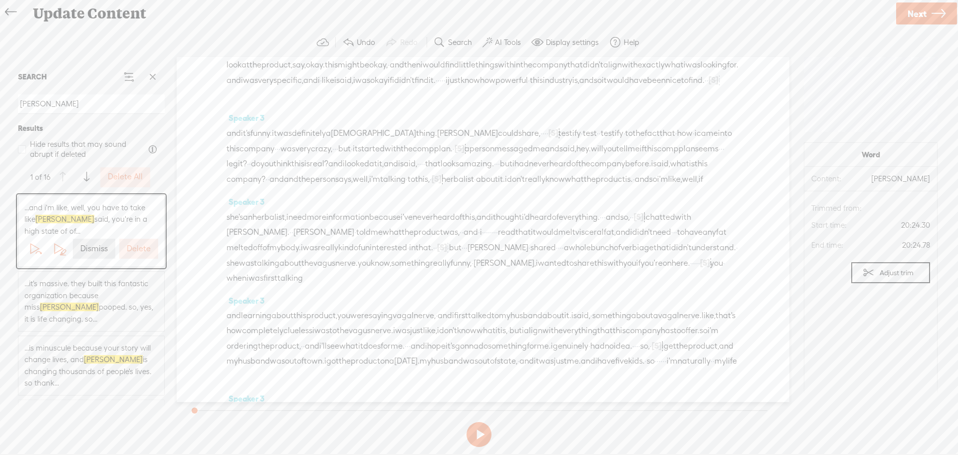
drag, startPoint x: 92, startPoint y: 248, endPoint x: 160, endPoint y: 239, distance: 67.9
click at [93, 247] on label "Dismiss" at bounding box center [93, 248] width 27 height 10
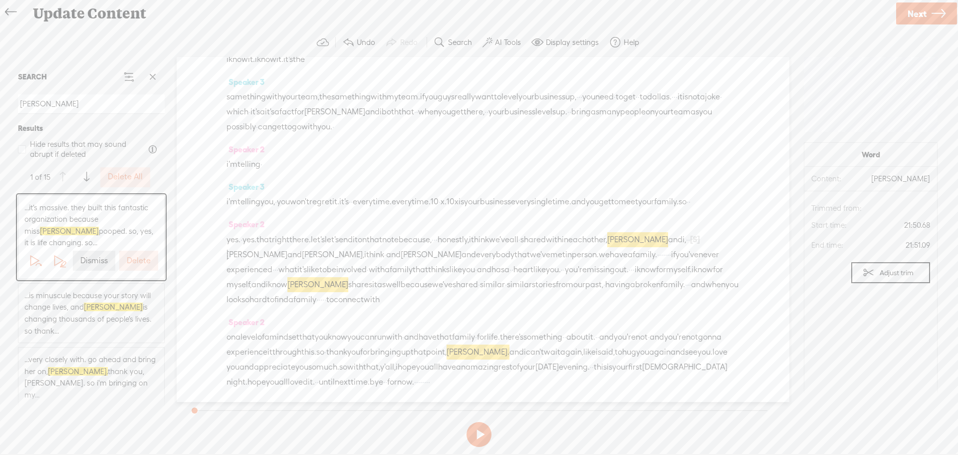
scroll to position [7944, 0]
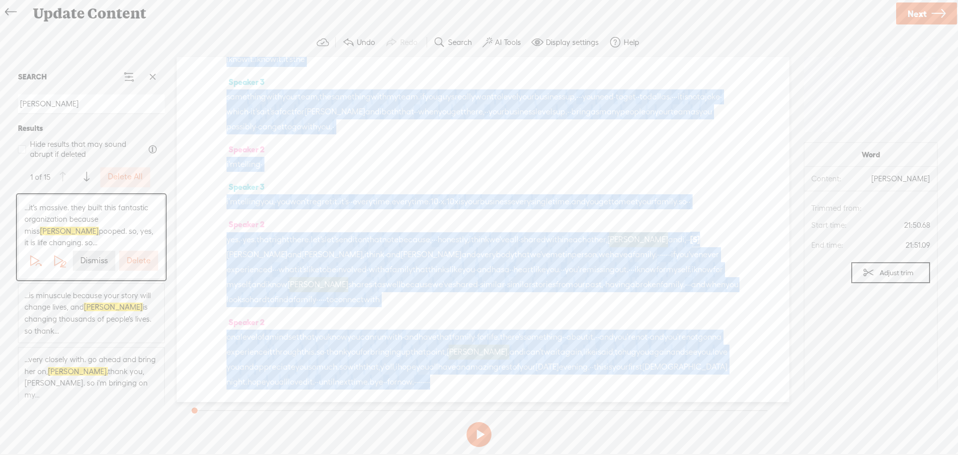
drag, startPoint x: 231, startPoint y: 326, endPoint x: 298, endPoint y: 384, distance: 89.2
click at [298, 384] on div "Speaker 3 [S] · · · · · gals. so · · · · they · we we gotta let them know that …" at bounding box center [483, 229] width 613 height 345
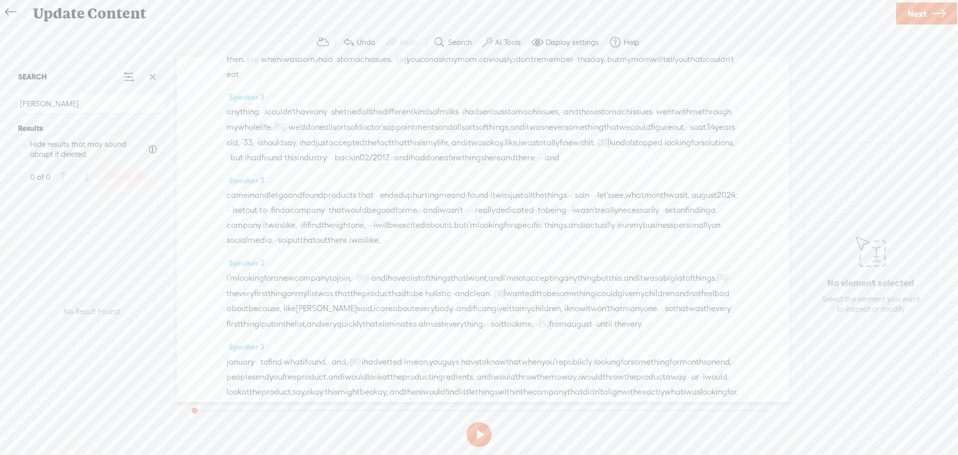
scroll to position [0, 0]
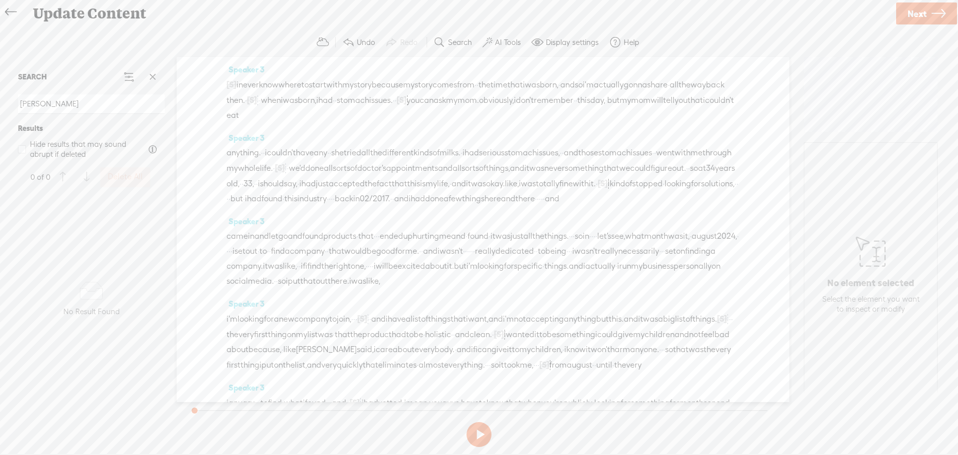
click at [924, 12] on span "Next" at bounding box center [917, 13] width 19 height 25
click at [492, 226] on input "Winner Circle - September 14, 2025 - 4 women" at bounding box center [481, 223] width 342 height 19
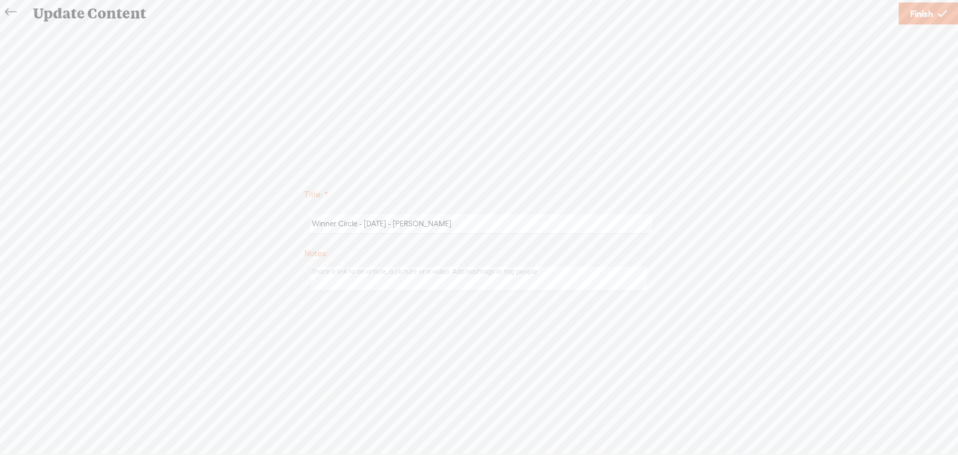
type input "Winner Circle - September 14, 2025 - Danielle Collins"
click at [917, 4] on span "Finish" at bounding box center [921, 13] width 23 height 25
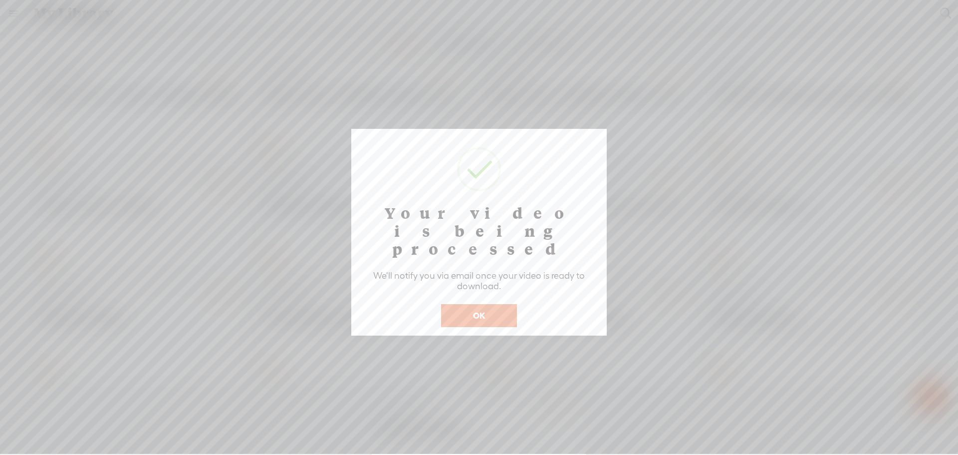
click at [465, 304] on button "OK" at bounding box center [479, 315] width 76 height 23
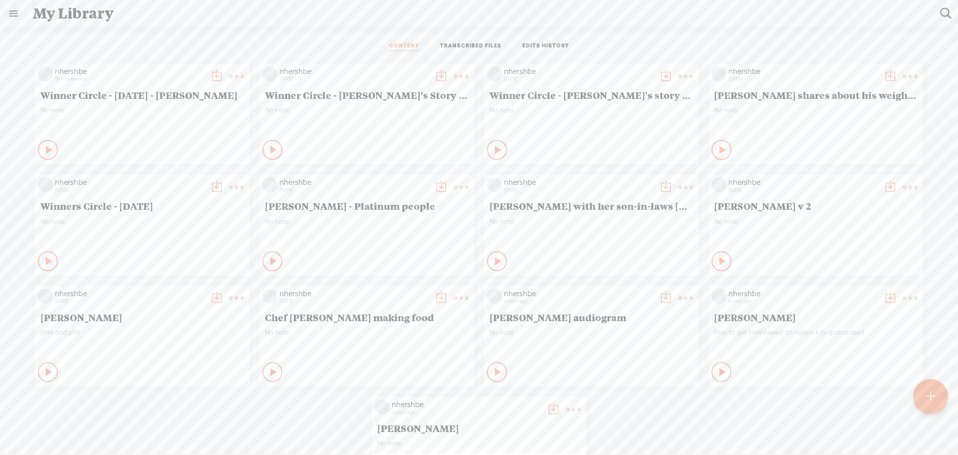
click at [210, 76] on t at bounding box center [217, 76] width 14 height 14
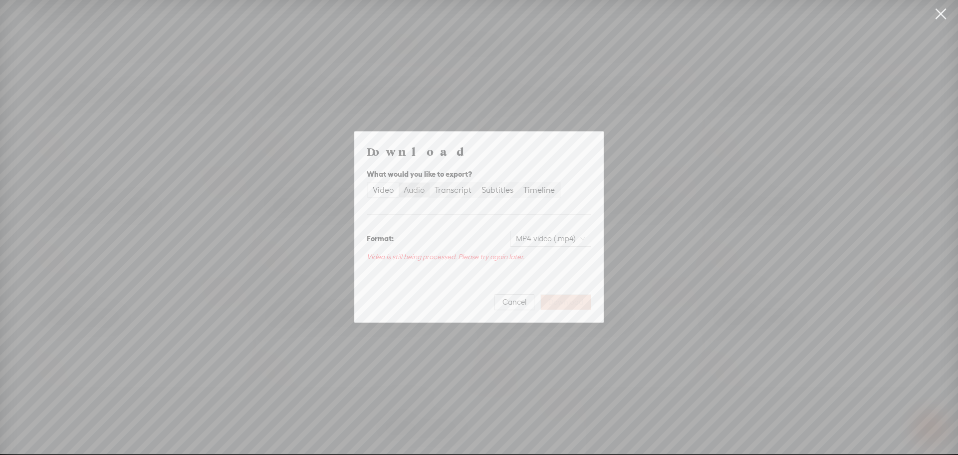
click at [419, 189] on div "Audio" at bounding box center [414, 190] width 21 height 14
click at [399, 183] on input "Audio" at bounding box center [399, 183] width 0 height 0
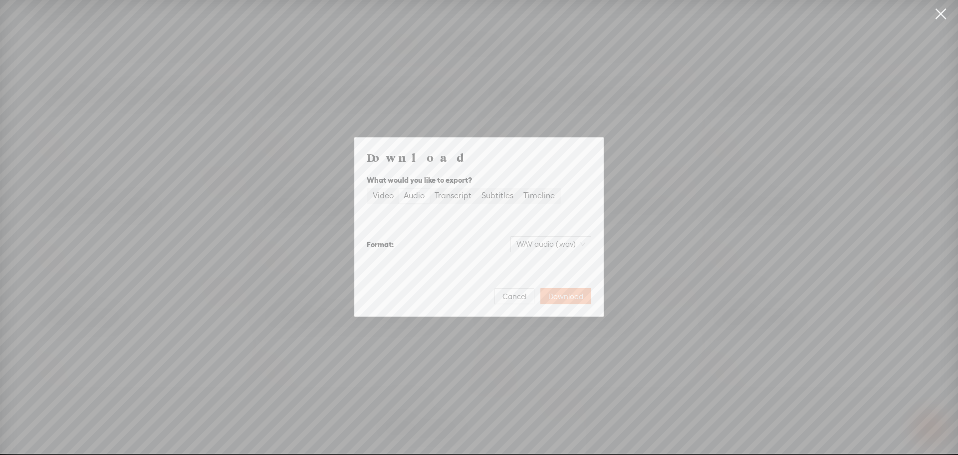
click at [570, 298] on span "Download" at bounding box center [565, 296] width 35 height 10
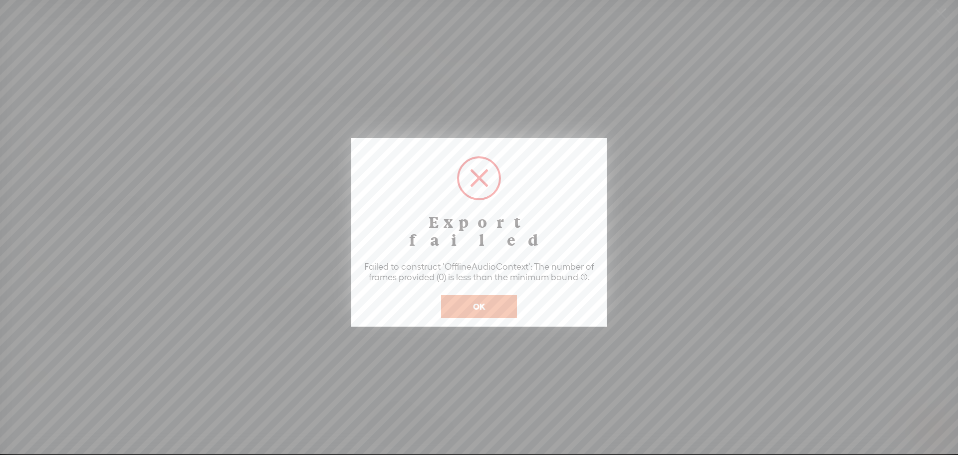
click at [472, 282] on div "OK" at bounding box center [479, 300] width 81 height 36
click at [469, 295] on button "OK" at bounding box center [479, 306] width 76 height 23
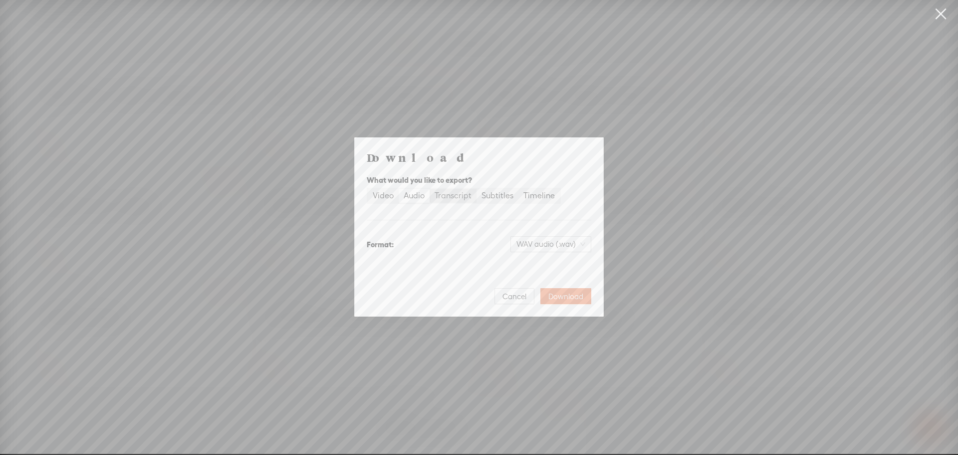
click at [457, 199] on div "Transcript" at bounding box center [453, 196] width 37 height 14
click at [430, 189] on input "Transcript" at bounding box center [430, 189] width 0 height 0
click at [565, 294] on span "Download" at bounding box center [565, 296] width 35 height 10
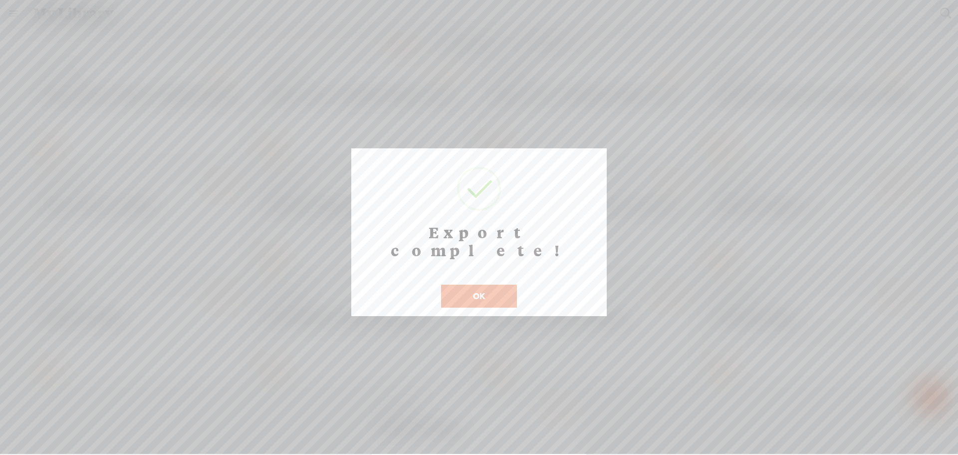
click at [467, 284] on button "OK" at bounding box center [479, 295] width 76 height 23
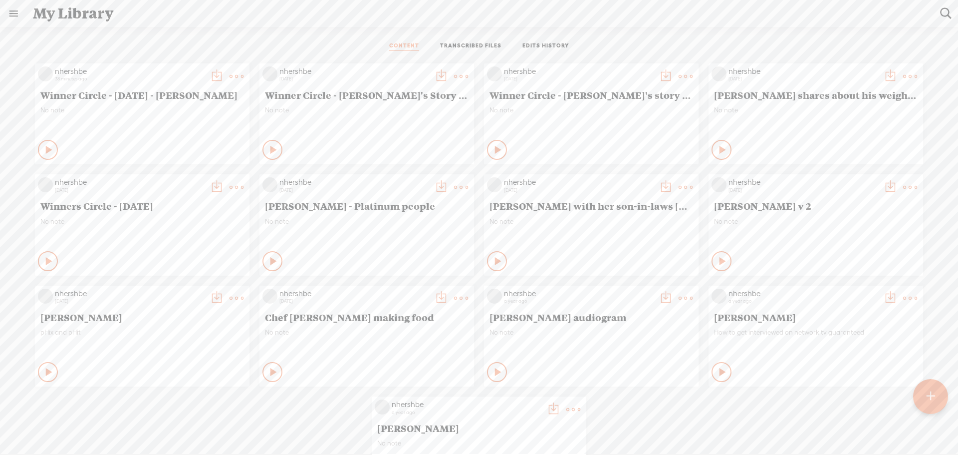
click at [210, 77] on t at bounding box center [217, 76] width 14 height 14
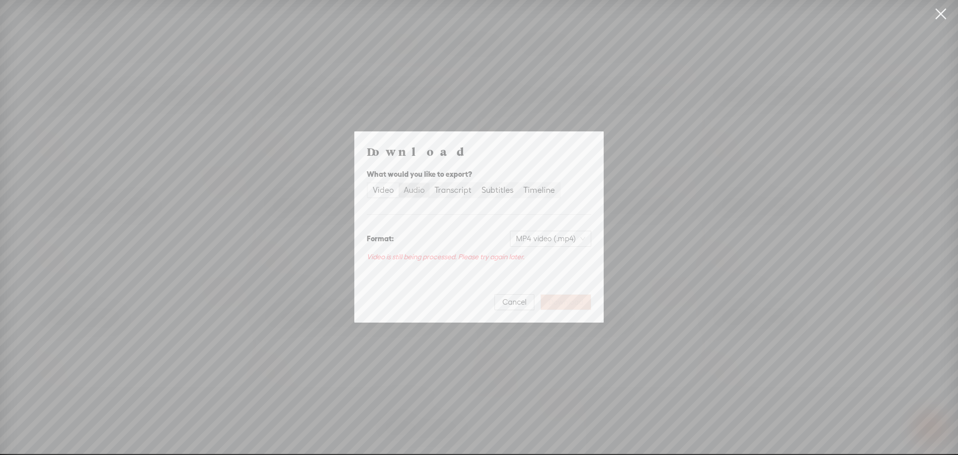
click at [416, 190] on div "Audio" at bounding box center [414, 190] width 21 height 14
click at [399, 183] on input "Audio" at bounding box center [399, 183] width 0 height 0
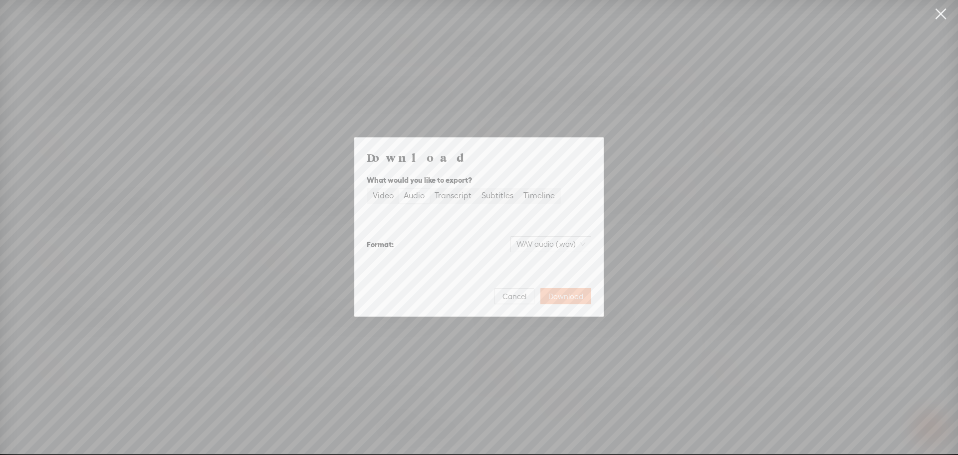
click at [561, 293] on span "Download" at bounding box center [565, 296] width 35 height 10
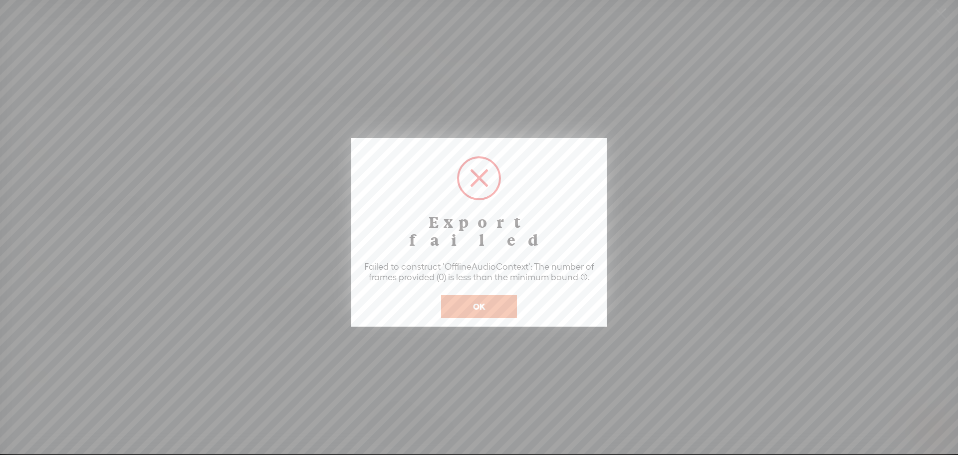
click at [481, 295] on button "OK" at bounding box center [479, 306] width 76 height 23
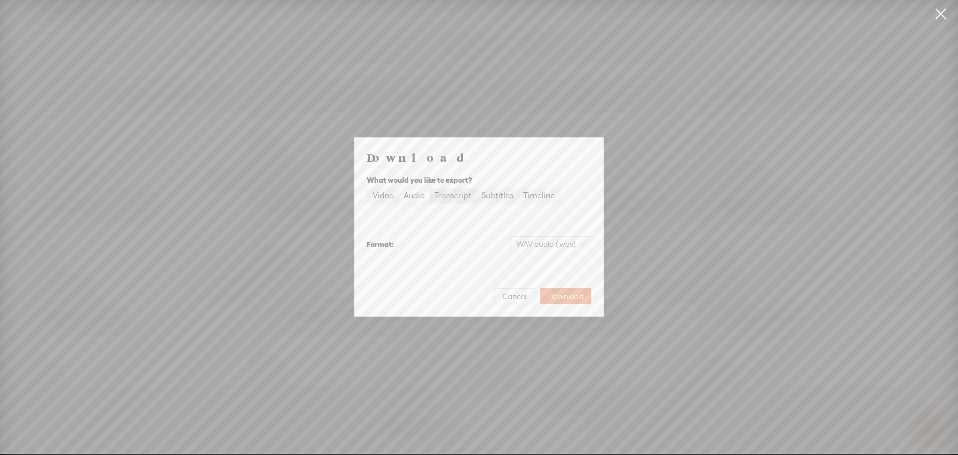
click at [459, 192] on div "Transcript" at bounding box center [453, 196] width 37 height 14
click at [430, 189] on input "Transcript" at bounding box center [430, 189] width 0 height 0
click at [549, 238] on span "Plain text (.txt)" at bounding box center [556, 243] width 57 height 15
click at [520, 293] on div "Microsoft Word (.docx)" at bounding box center [541, 293] width 83 height 10
click at [571, 294] on span "Download" at bounding box center [565, 296] width 35 height 10
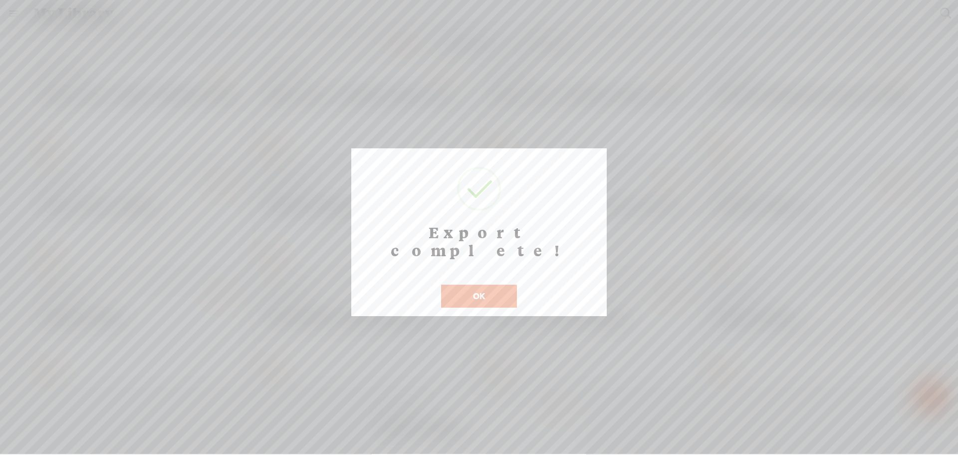
click at [471, 284] on button "OK" at bounding box center [479, 295] width 76 height 23
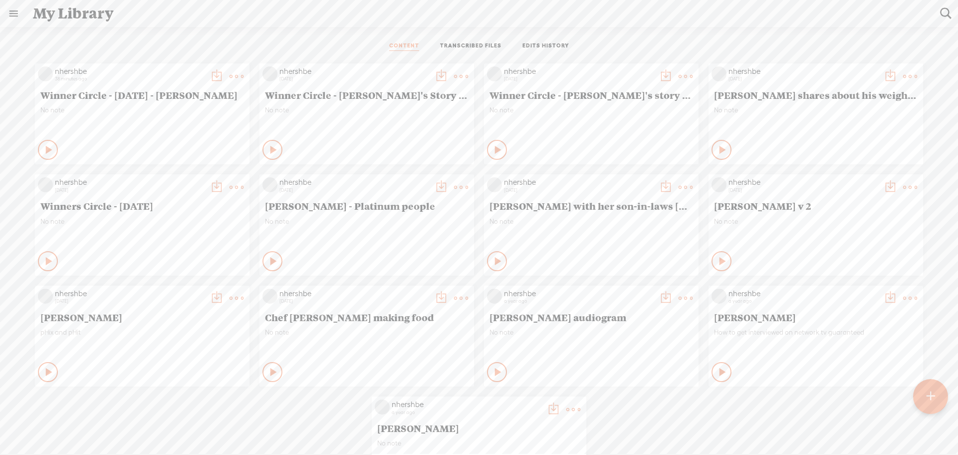
click at [230, 74] on t at bounding box center [237, 76] width 14 height 14
click at [155, 108] on link "Edit" at bounding box center [182, 109] width 100 height 23
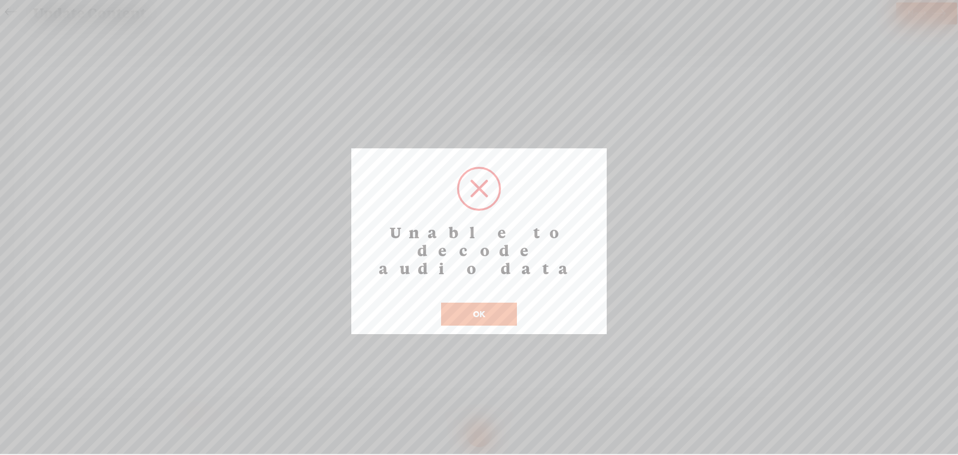
click at [471, 302] on button "OK" at bounding box center [479, 313] width 76 height 23
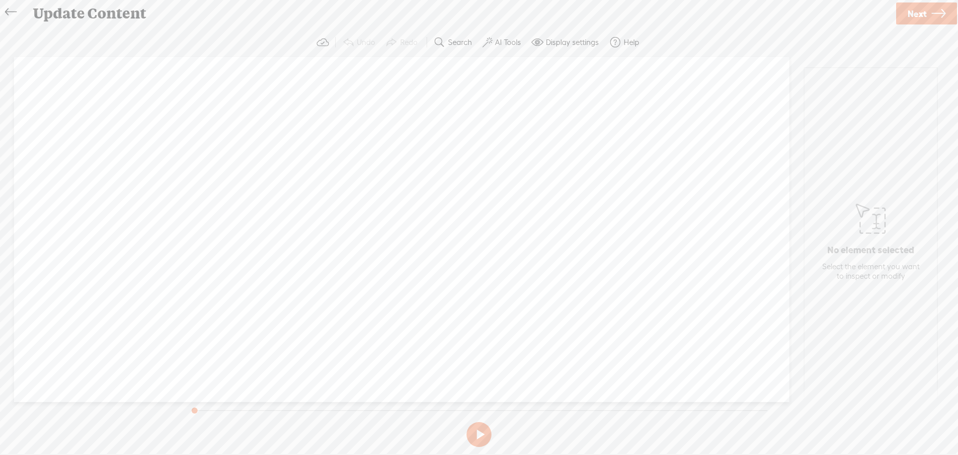
click at [9, 12] on icon at bounding box center [10, 12] width 11 height 22
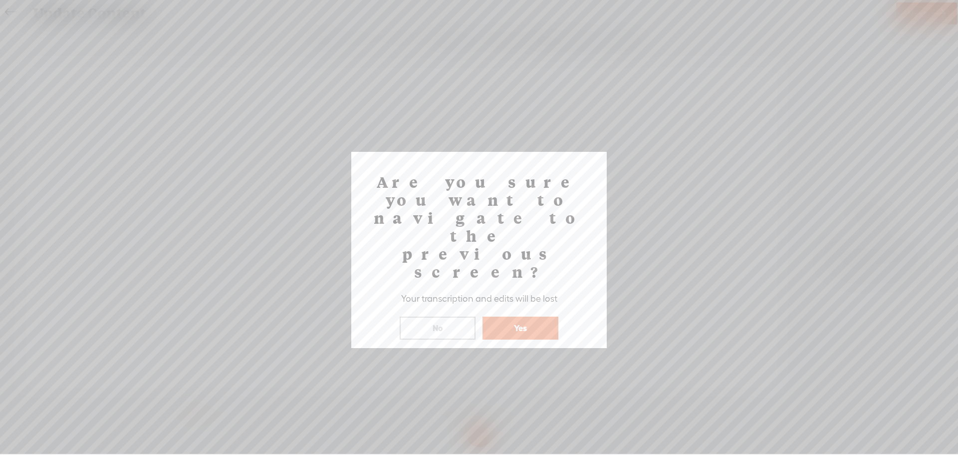
click at [520, 316] on button "Yes" at bounding box center [520, 327] width 76 height 23
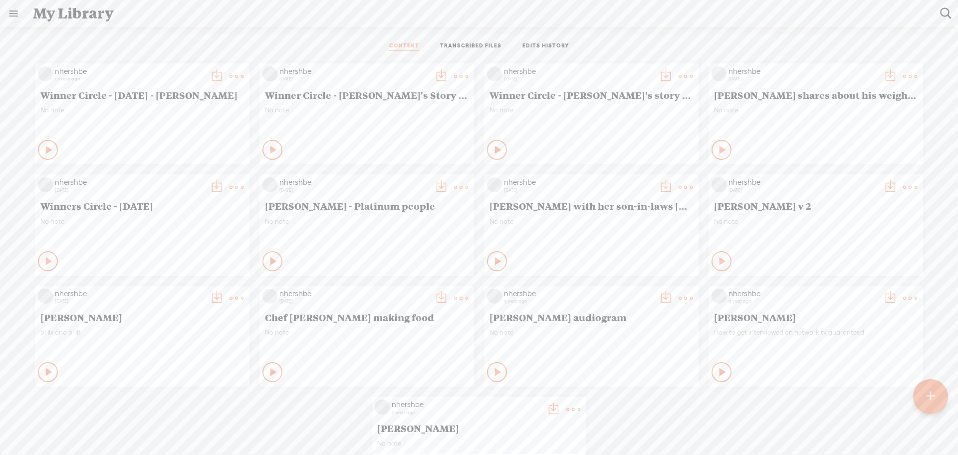
click at [230, 78] on t at bounding box center [237, 76] width 14 height 14
click at [161, 225] on link "Delete" at bounding box center [182, 224] width 100 height 23
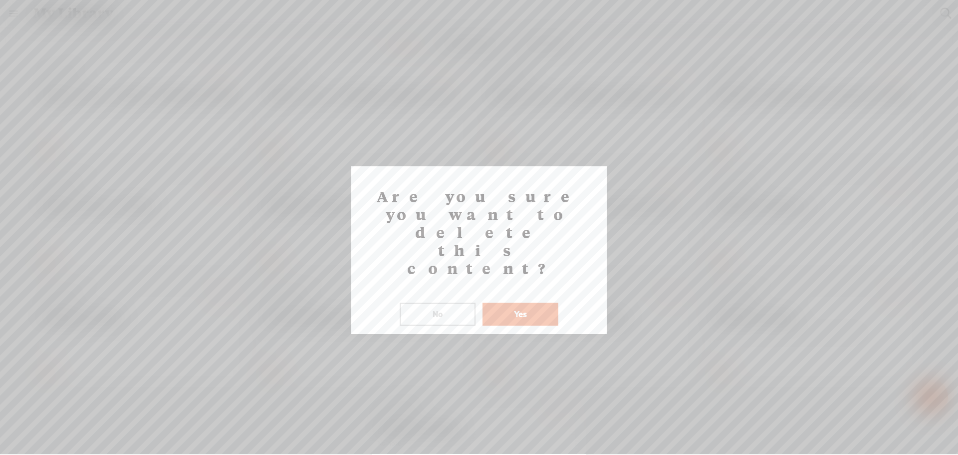
click at [508, 302] on button "Yes" at bounding box center [520, 313] width 76 height 23
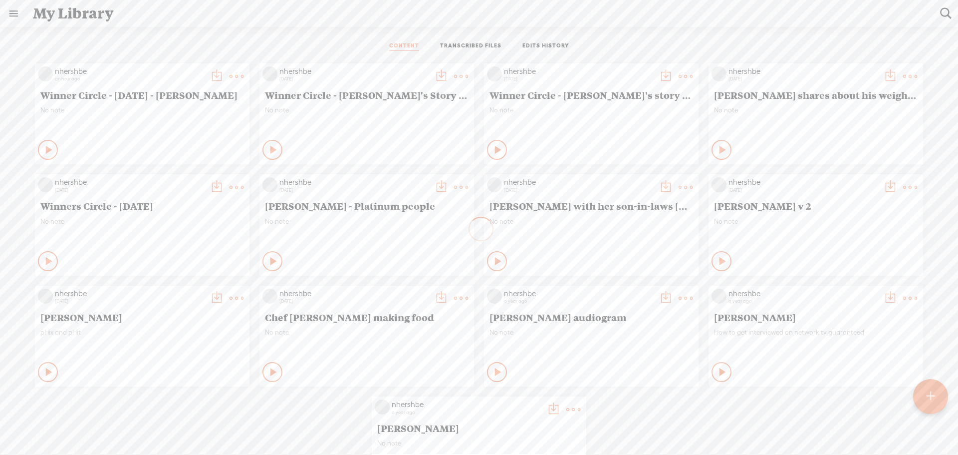
click at [929, 402] on t at bounding box center [930, 396] width 8 height 22
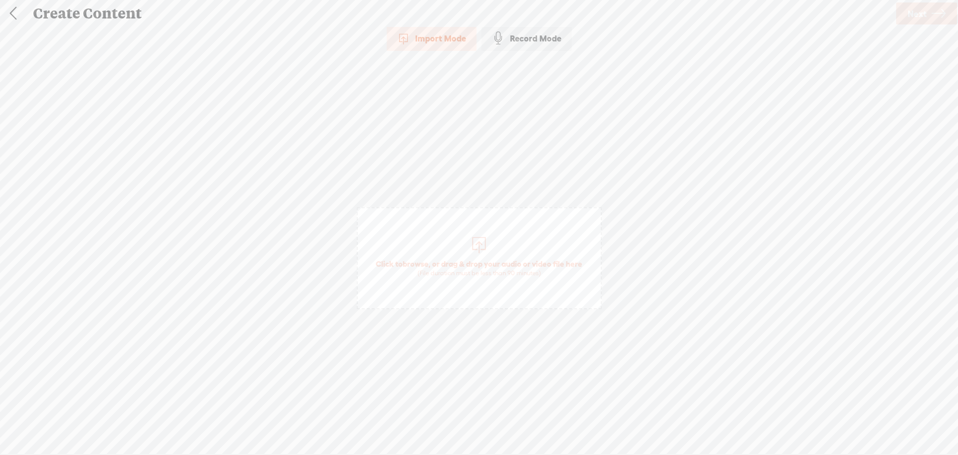
click at [482, 250] on div at bounding box center [479, 243] width 20 height 20
click at [921, 16] on span "Next" at bounding box center [917, 13] width 19 height 25
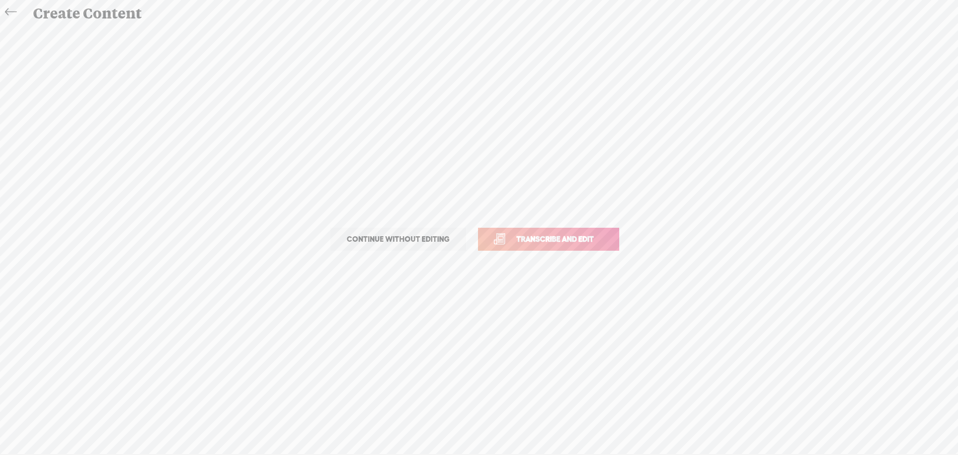
click at [529, 239] on span "Transcribe and edit" at bounding box center [555, 238] width 98 height 11
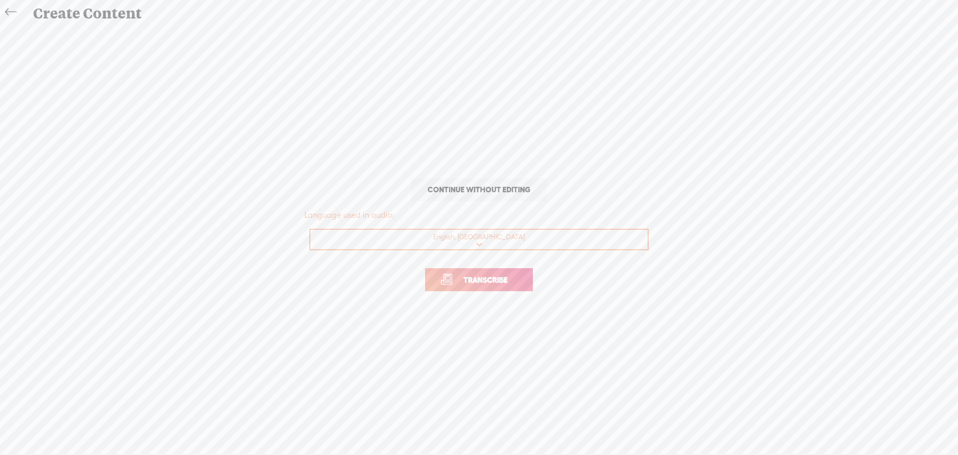
click at [500, 273] on link "Transcribe" at bounding box center [479, 279] width 108 height 23
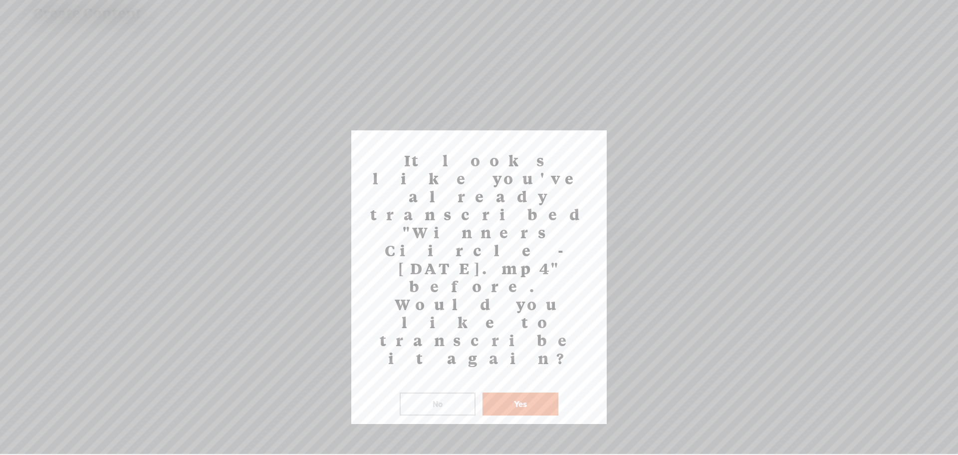
click at [450, 392] on button "No" at bounding box center [438, 403] width 76 height 23
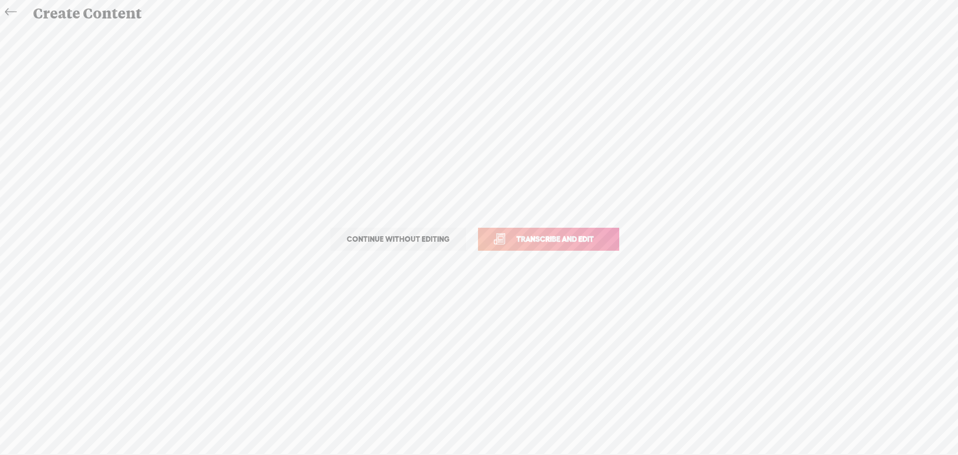
click at [12, 15] on icon at bounding box center [10, 12] width 11 height 22
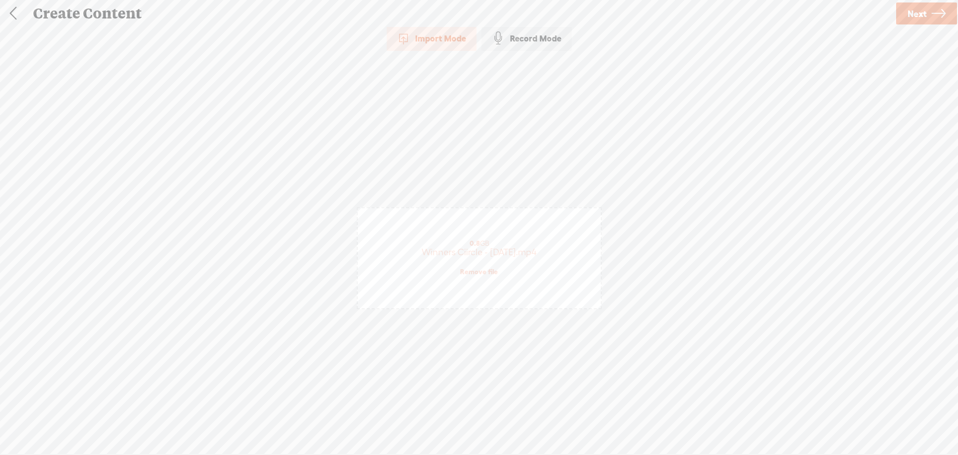
click at [11, 15] on link at bounding box center [12, 13] width 25 height 26
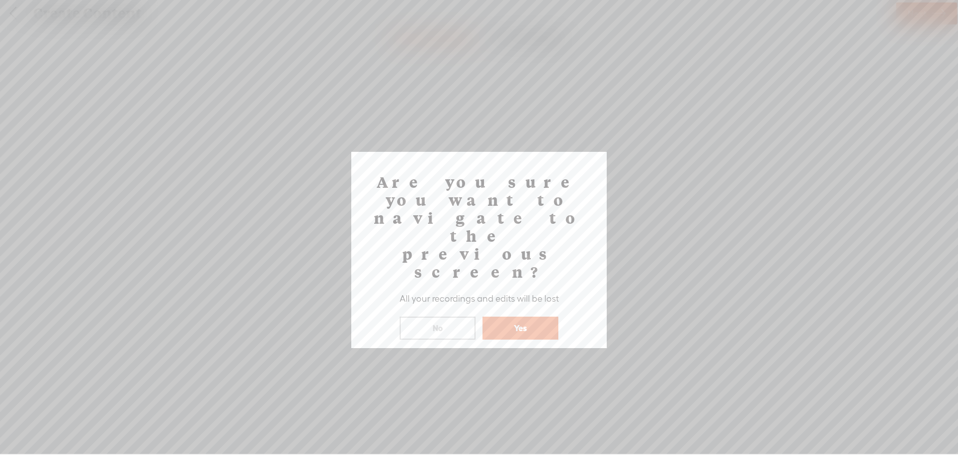
click at [512, 316] on button "Yes" at bounding box center [520, 327] width 76 height 23
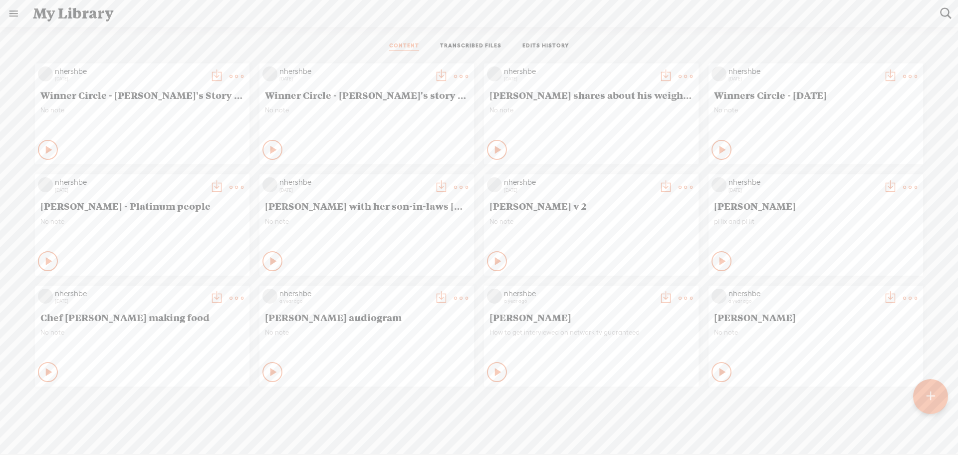
click at [931, 391] on t at bounding box center [930, 396] width 8 height 22
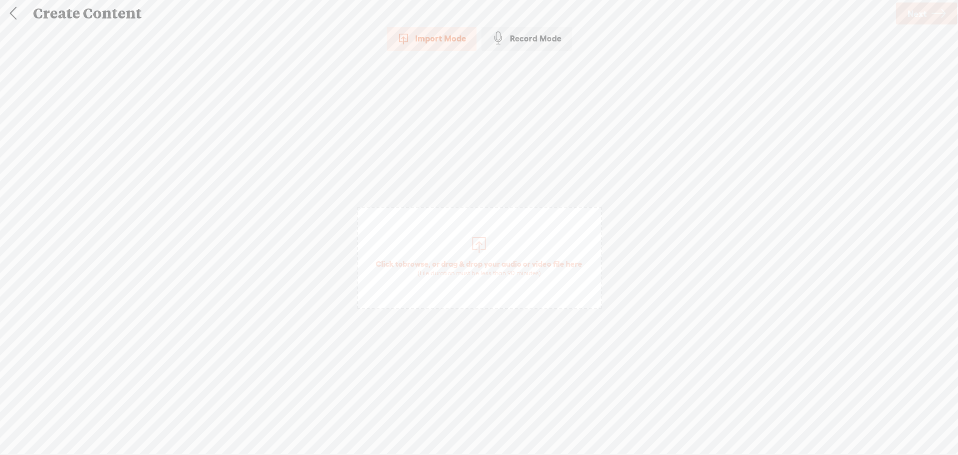
click at [480, 246] on div at bounding box center [479, 243] width 20 height 20
click at [922, 13] on span "Next" at bounding box center [917, 13] width 19 height 25
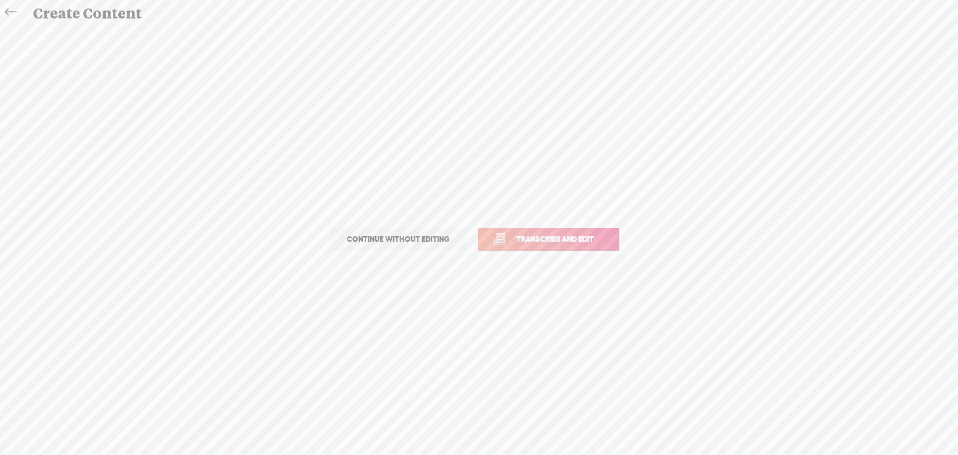
click at [595, 236] on span "Transcribe and edit" at bounding box center [555, 238] width 98 height 11
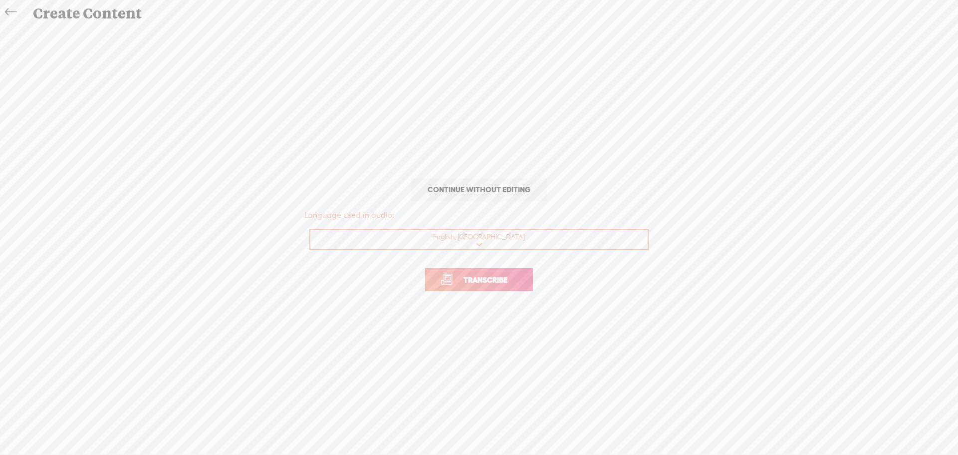
click at [505, 279] on span "Transcribe" at bounding box center [485, 279] width 65 height 11
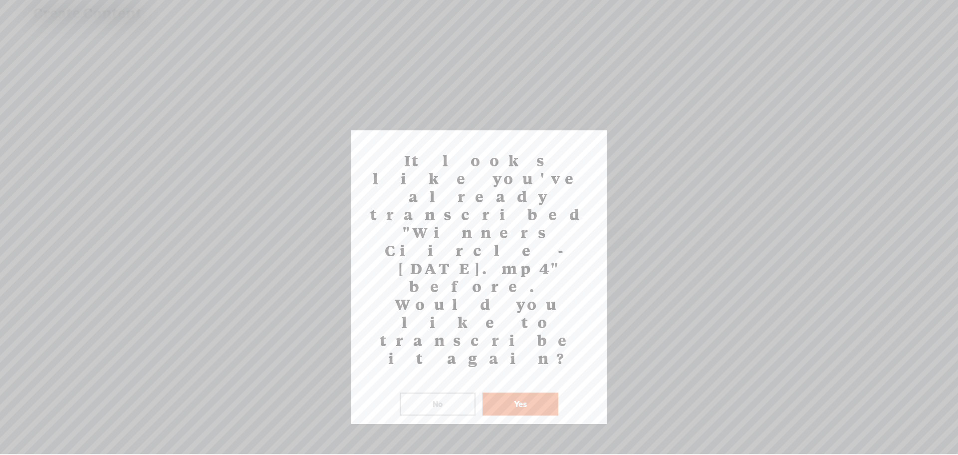
click at [510, 392] on button "Yes" at bounding box center [520, 403] width 76 height 23
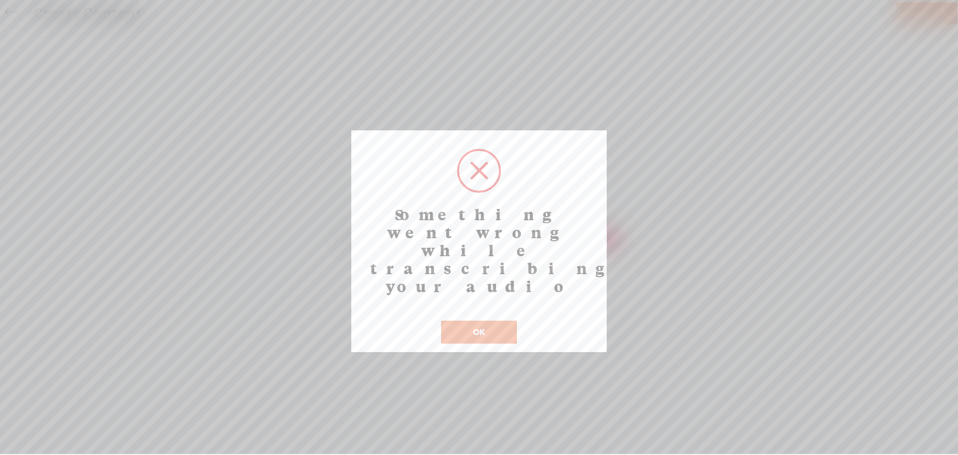
click at [486, 320] on button "OK" at bounding box center [479, 331] width 76 height 23
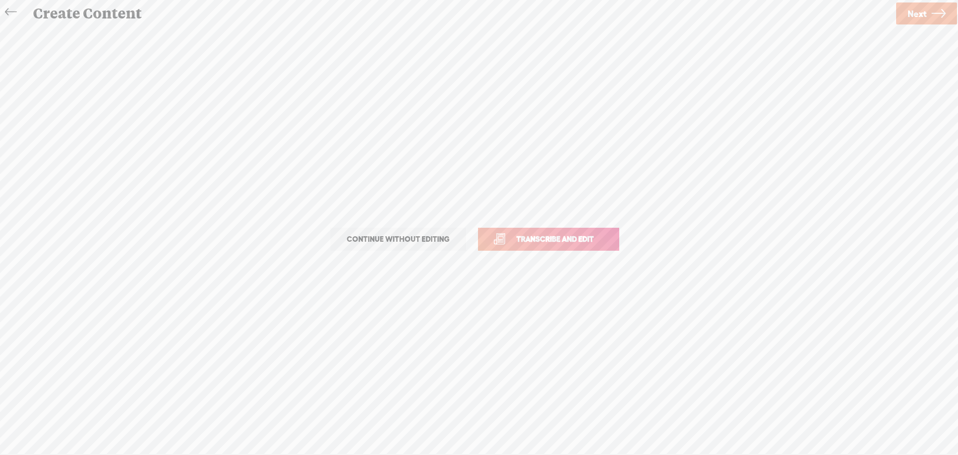
click at [922, 12] on span "Next" at bounding box center [917, 13] width 19 height 25
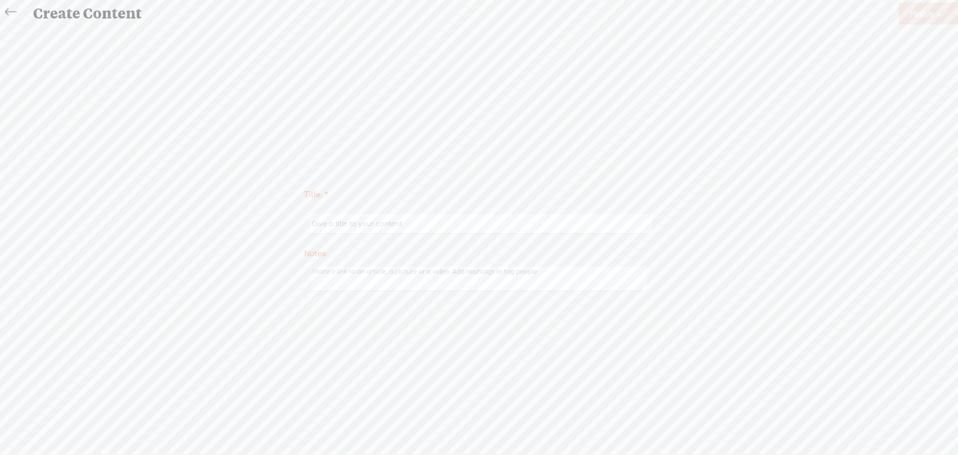
click at [378, 228] on input "text" at bounding box center [481, 223] width 342 height 19
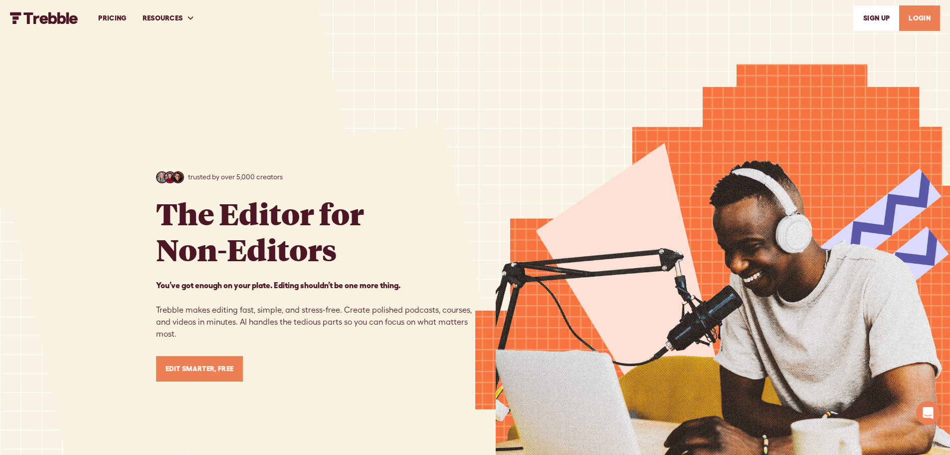
drag, startPoint x: 0, startPoint y: 0, endPoint x: 925, endPoint y: 22, distance: 925.3
click at [925, 22] on link "LOGIN" at bounding box center [920, 17] width 41 height 25
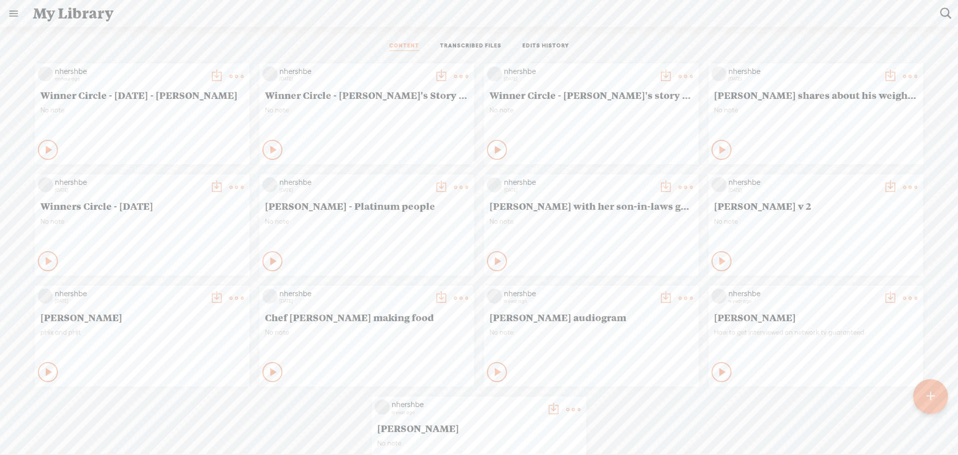
click at [44, 147] on icon at bounding box center [49, 150] width 10 height 10
click at [230, 76] on t at bounding box center [237, 76] width 14 height 14
click at [159, 223] on link "Delete" at bounding box center [182, 224] width 100 height 23
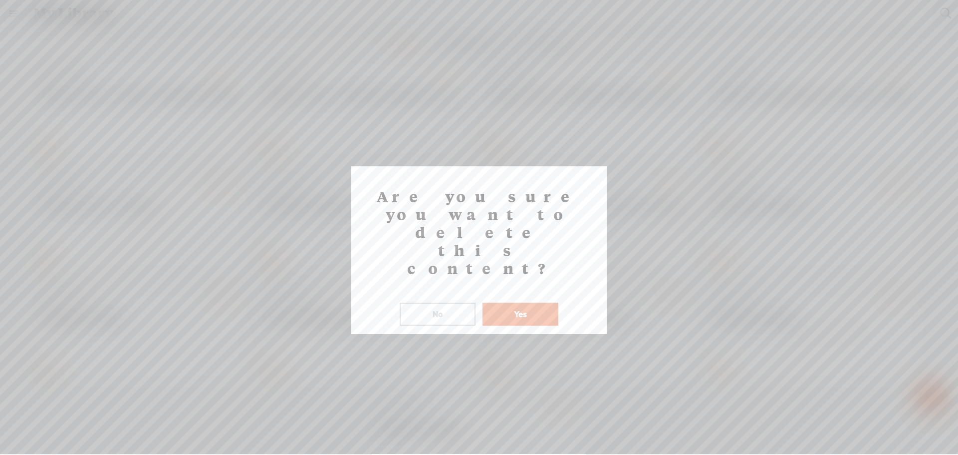
click at [512, 302] on button "Yes" at bounding box center [520, 313] width 76 height 23
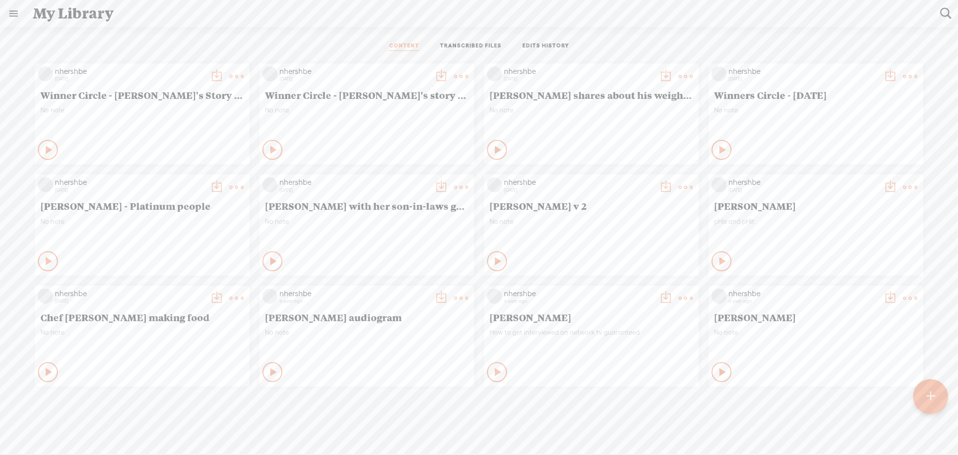
click at [921, 389] on div at bounding box center [930, 396] width 35 height 35
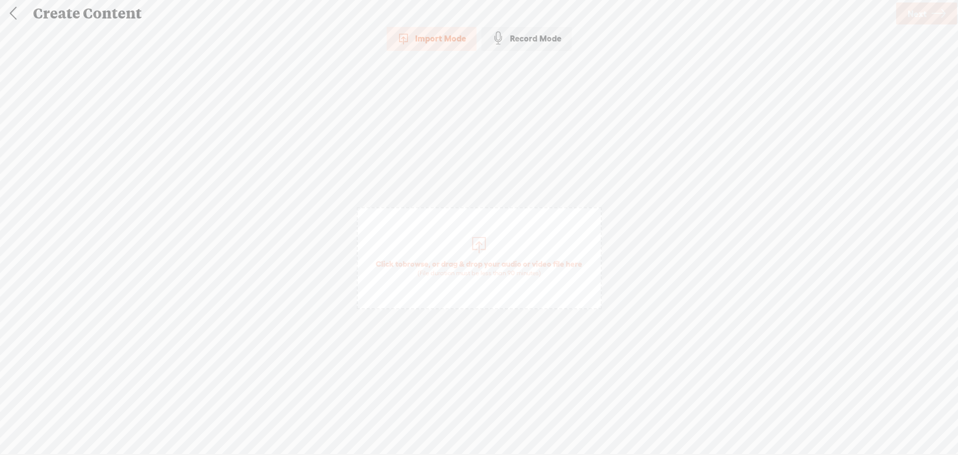
click at [488, 254] on span "Click to browse , or drag & drop your audio or video file here (File duration m…" at bounding box center [479, 267] width 217 height 28
click at [914, 14] on span "Next" at bounding box center [917, 13] width 19 height 25
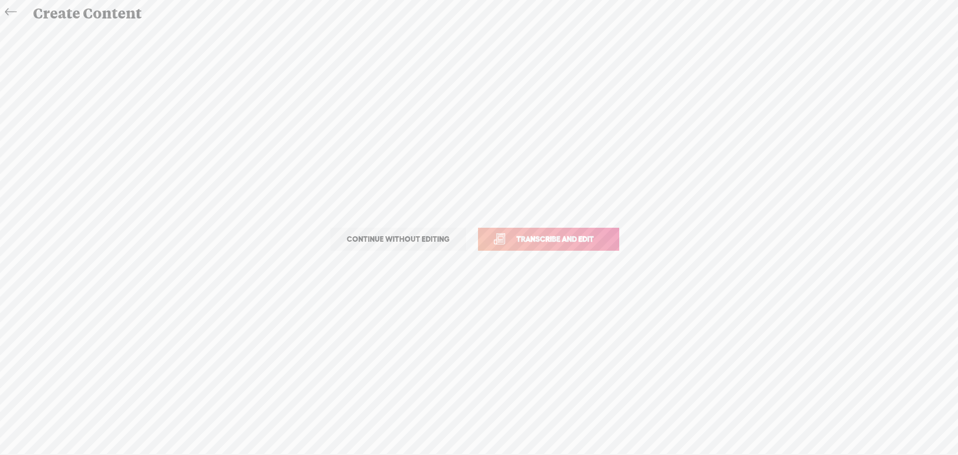
click at [551, 235] on span "Transcribe and edit" at bounding box center [555, 238] width 98 height 11
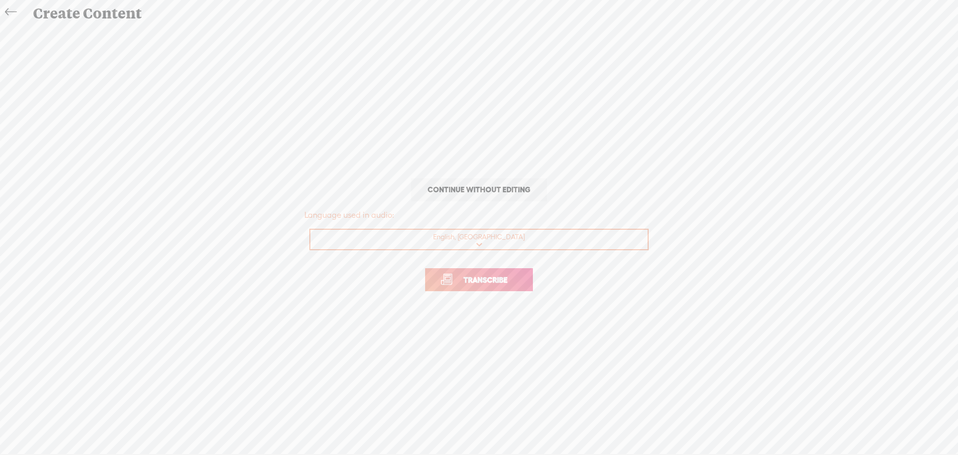
click at [505, 278] on span "Transcribe" at bounding box center [485, 279] width 65 height 11
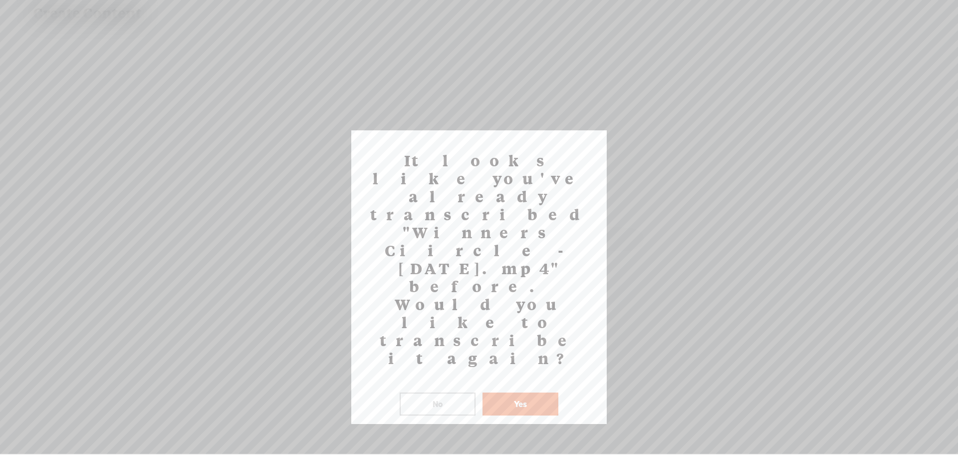
click at [528, 392] on button "Yes" at bounding box center [520, 403] width 76 height 23
